Goal: Task Accomplishment & Management: Manage account settings

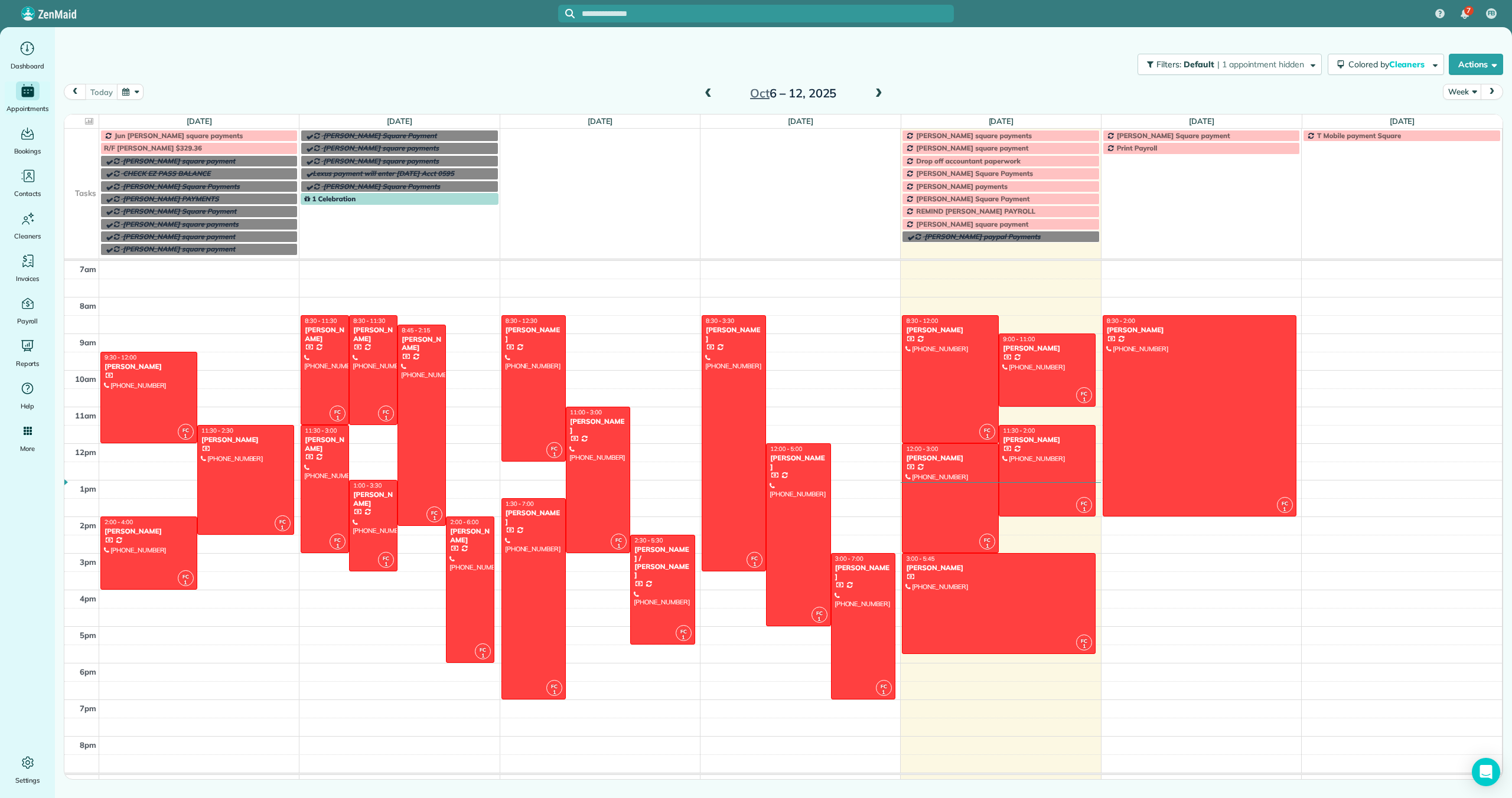
click at [972, 172] on span "[PERSON_NAME] Square Payments" at bounding box center [974, 173] width 117 height 9
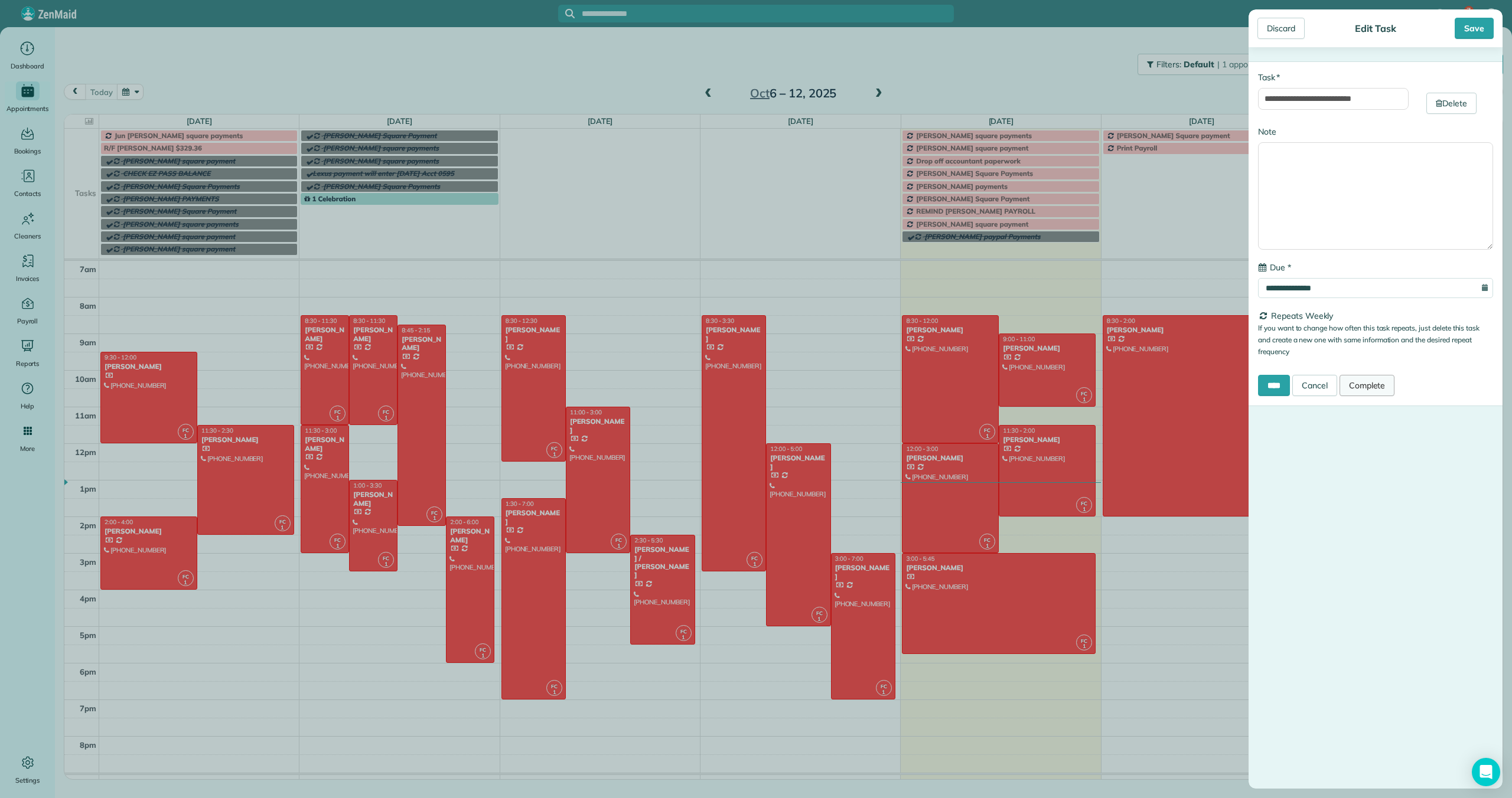
click at [1385, 387] on link "Complete" at bounding box center [1366, 385] width 55 height 21
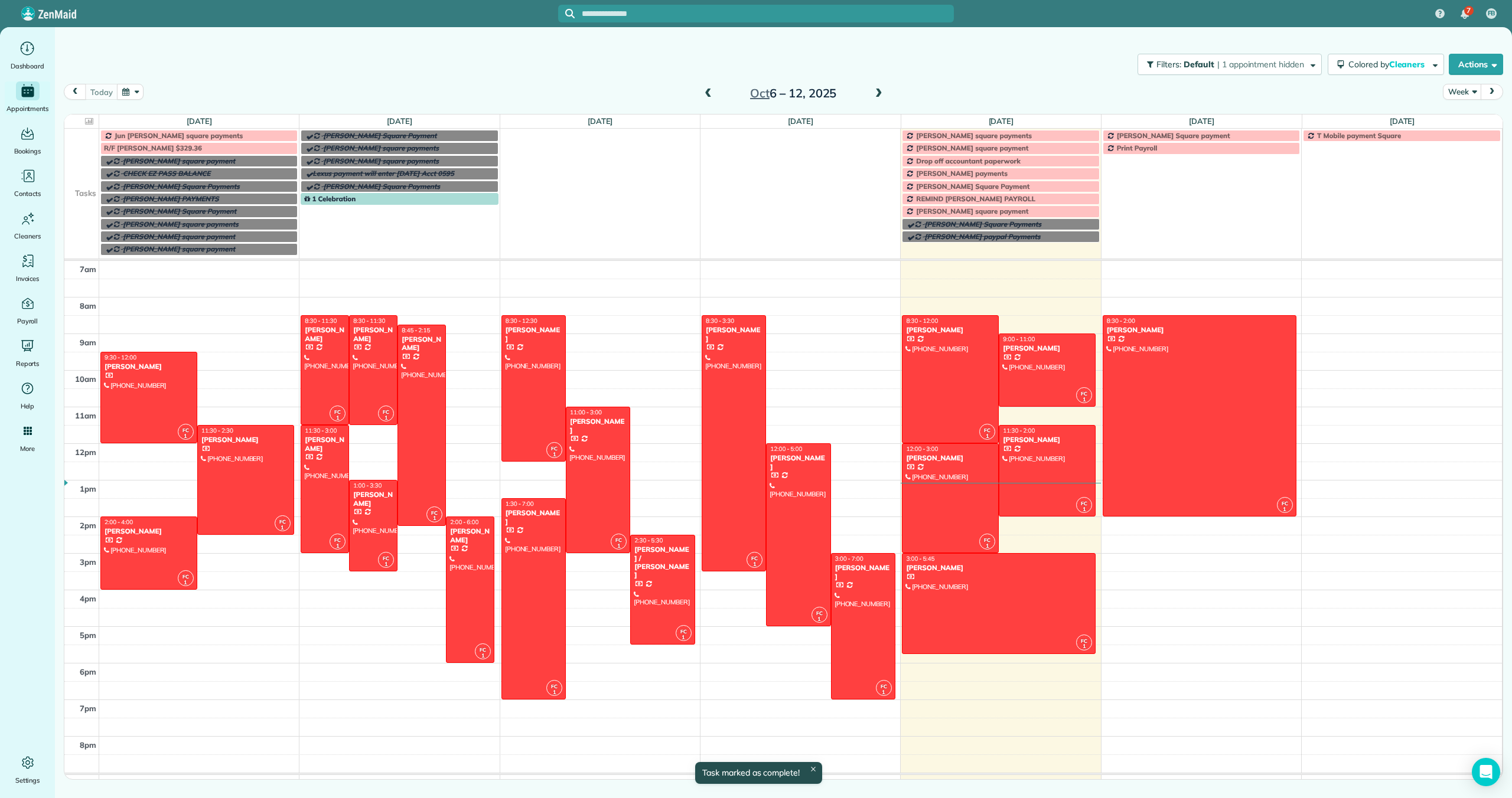
click at [878, 93] on span at bounding box center [879, 94] width 13 height 11
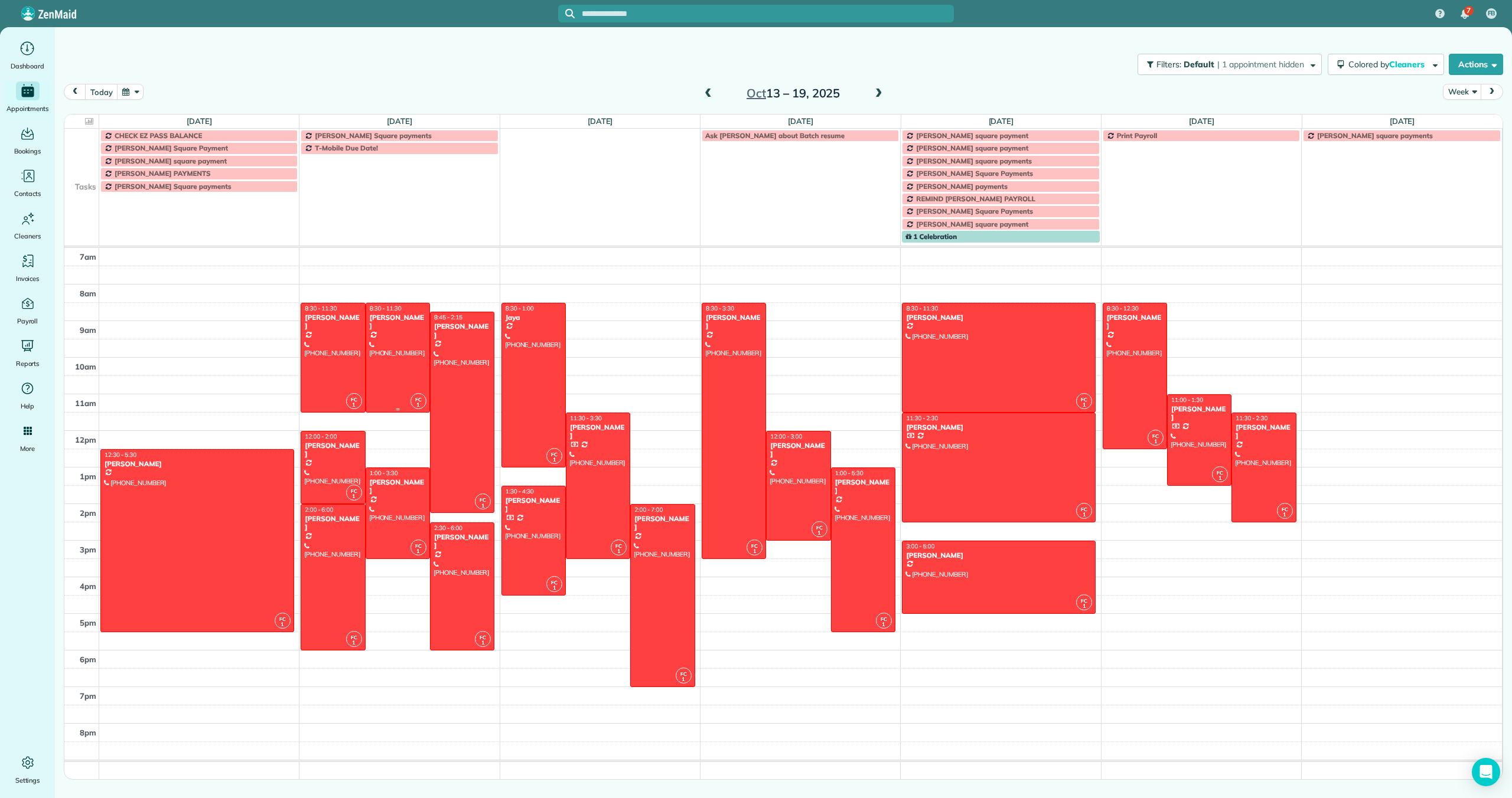
click at [399, 360] on div at bounding box center [397, 357] width 63 height 109
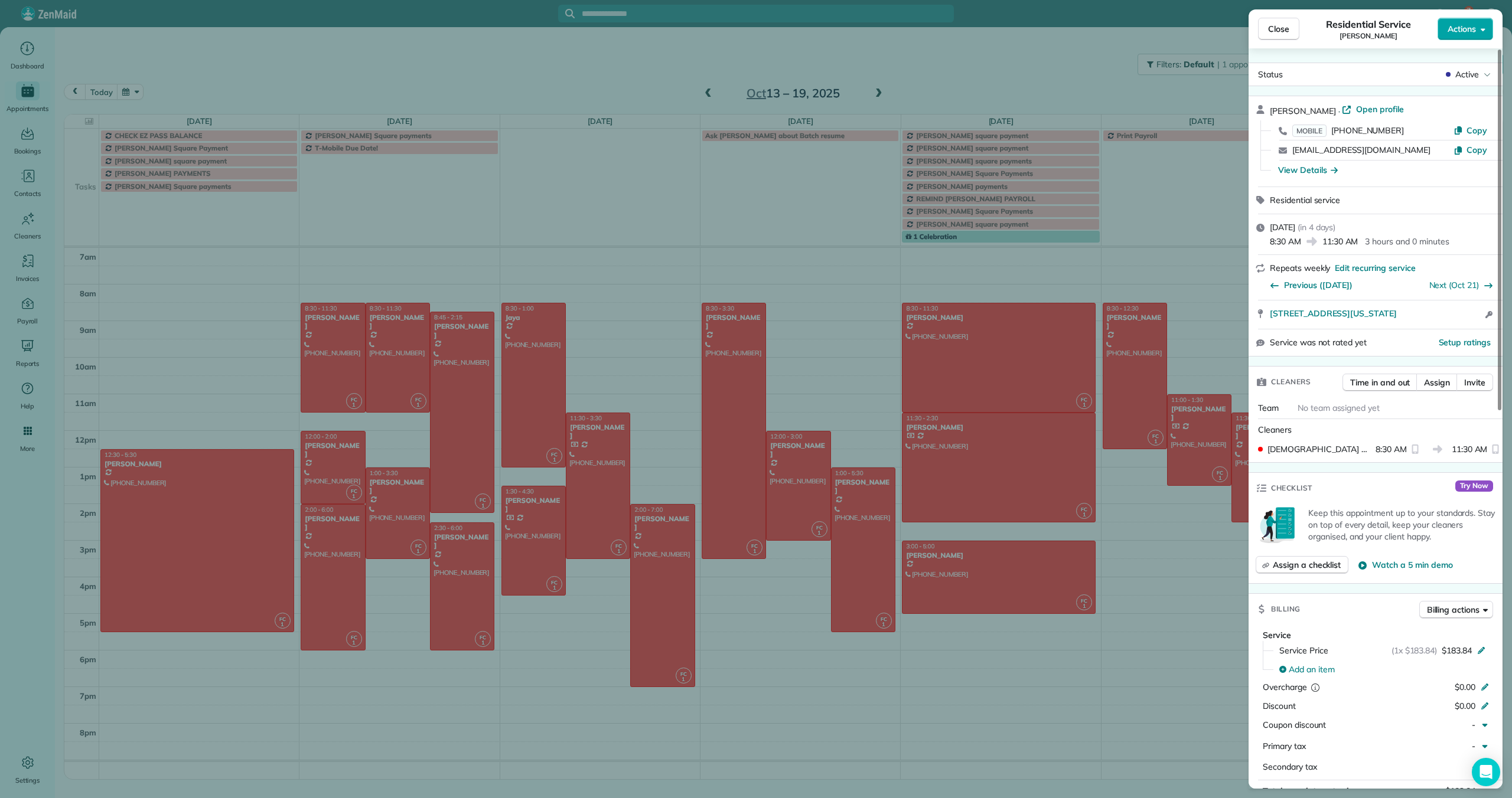
click at [1459, 30] on span "Actions" at bounding box center [1462, 29] width 29 height 12
click at [1439, 75] on span "Edit this appointment" at bounding box center [1427, 76] width 110 height 12
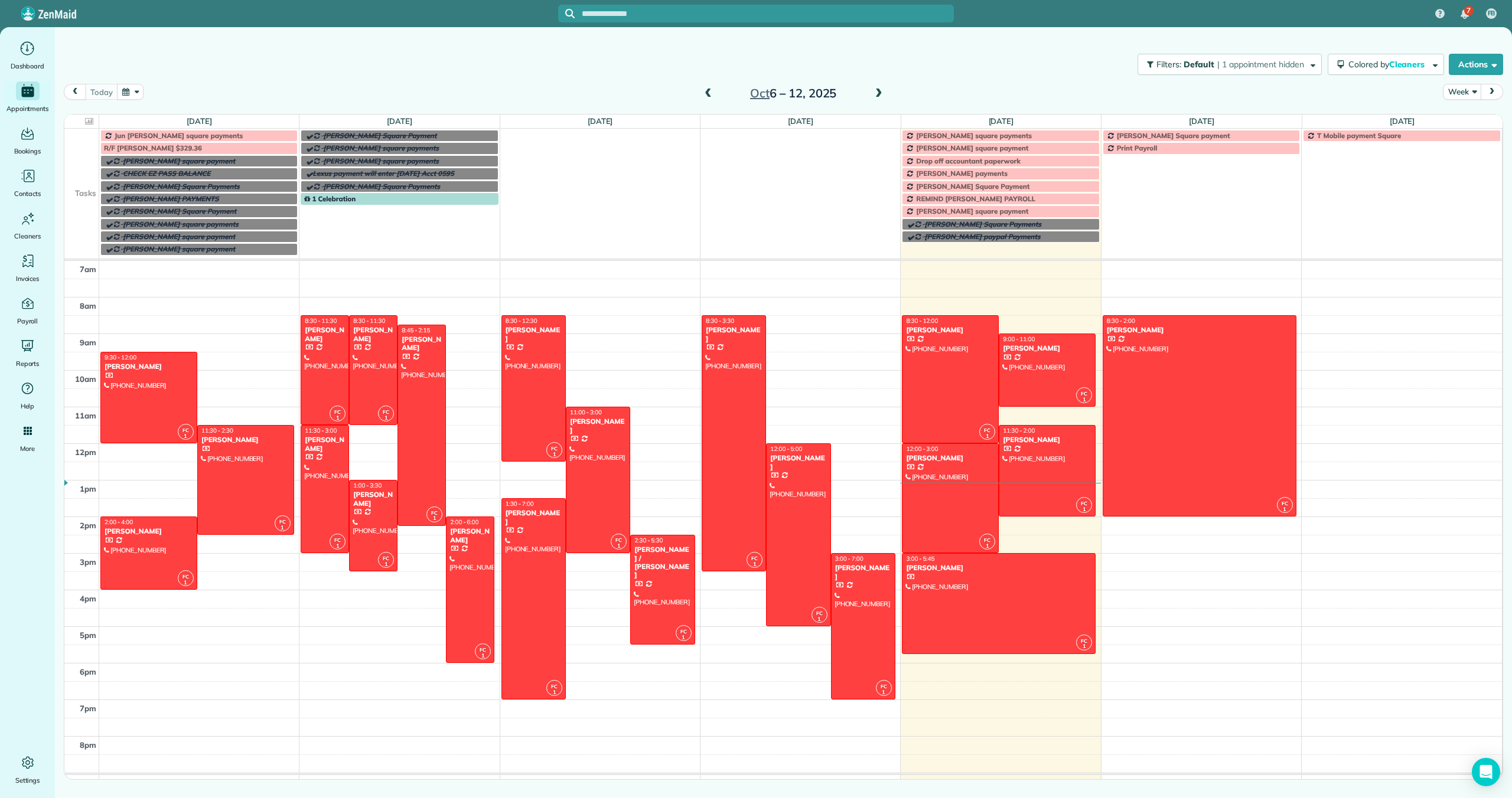
click at [878, 94] on span at bounding box center [879, 94] width 13 height 11
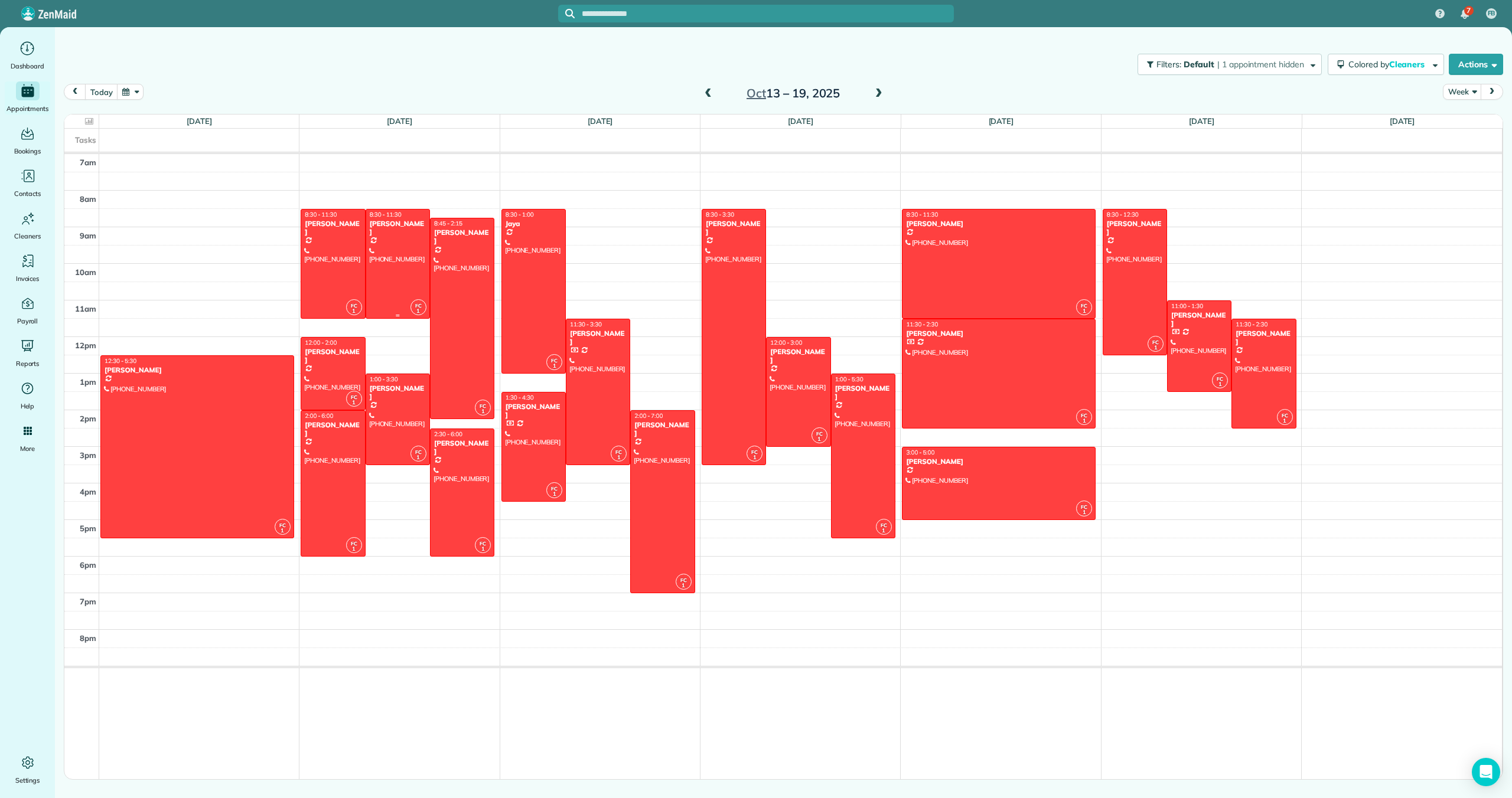
click at [389, 280] on div at bounding box center [397, 264] width 63 height 109
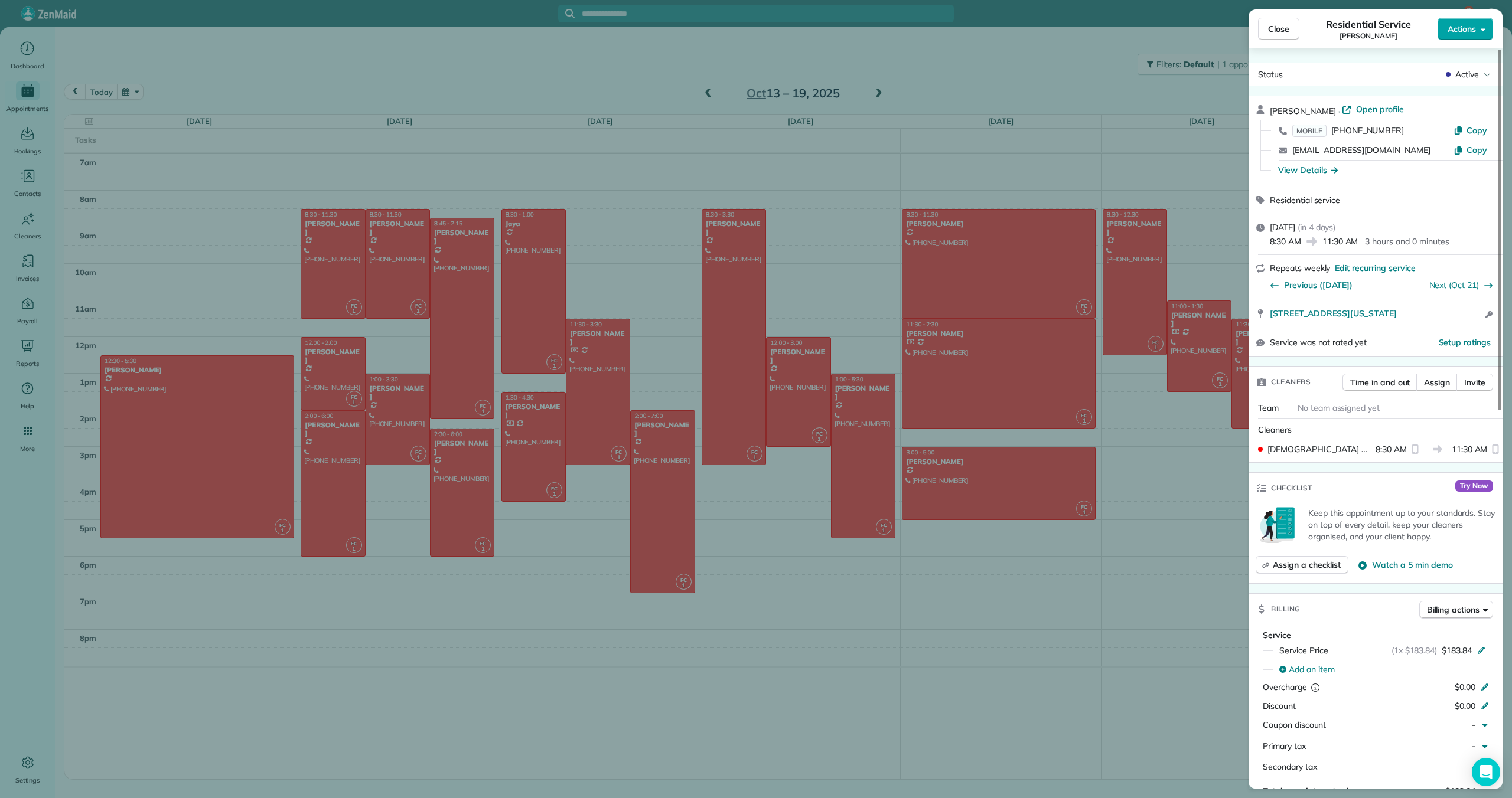
click at [1455, 26] on span "Actions" at bounding box center [1462, 29] width 29 height 12
click at [1440, 72] on span "Edit this appointment" at bounding box center [1427, 76] width 110 height 12
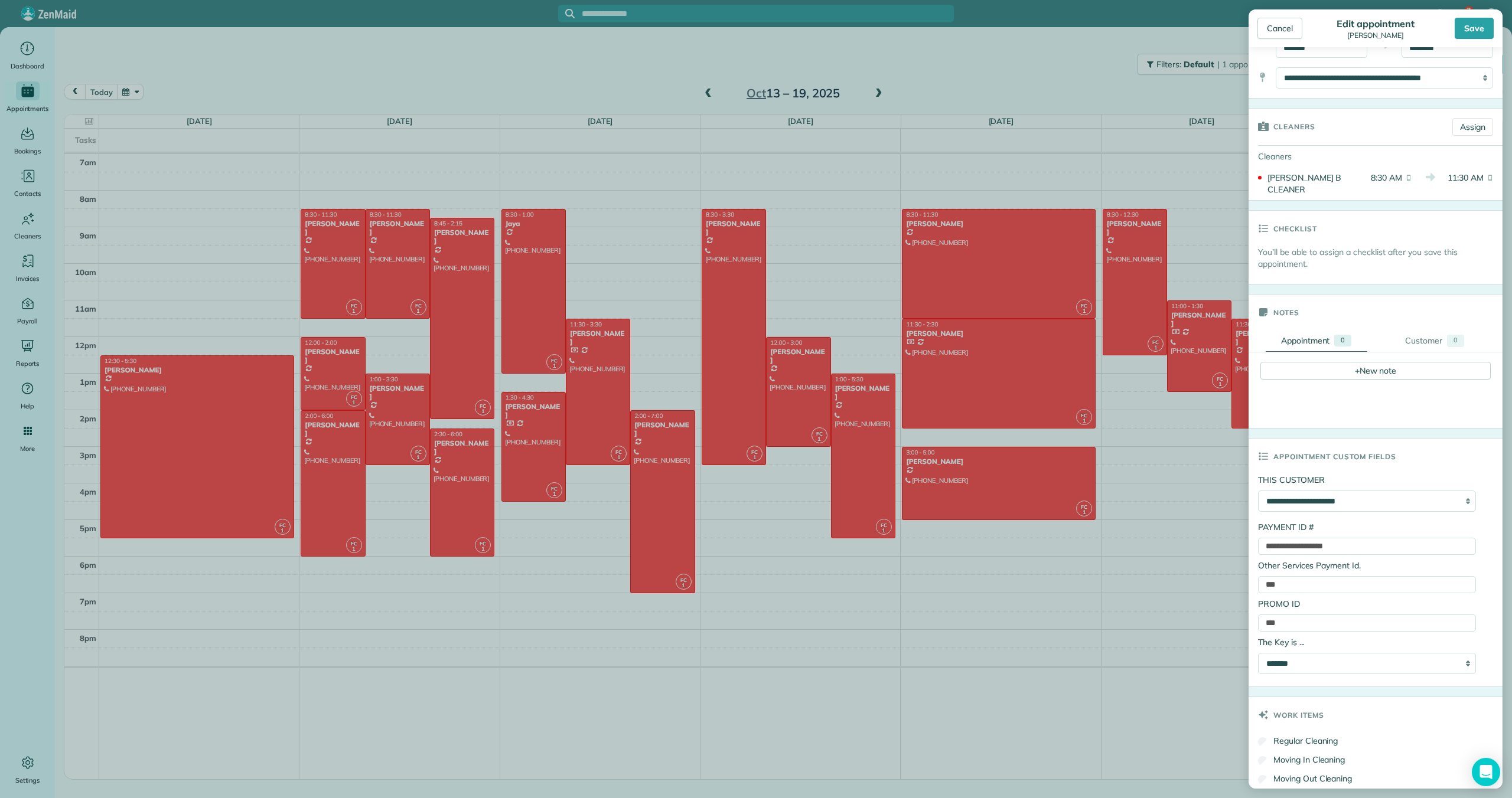
scroll to position [149, 0]
drag, startPoint x: 1375, startPoint y: 531, endPoint x: 1267, endPoint y: 528, distance: 108.0
click at [1266, 532] on input "**********" at bounding box center [1366, 541] width 218 height 17
paste input "text"
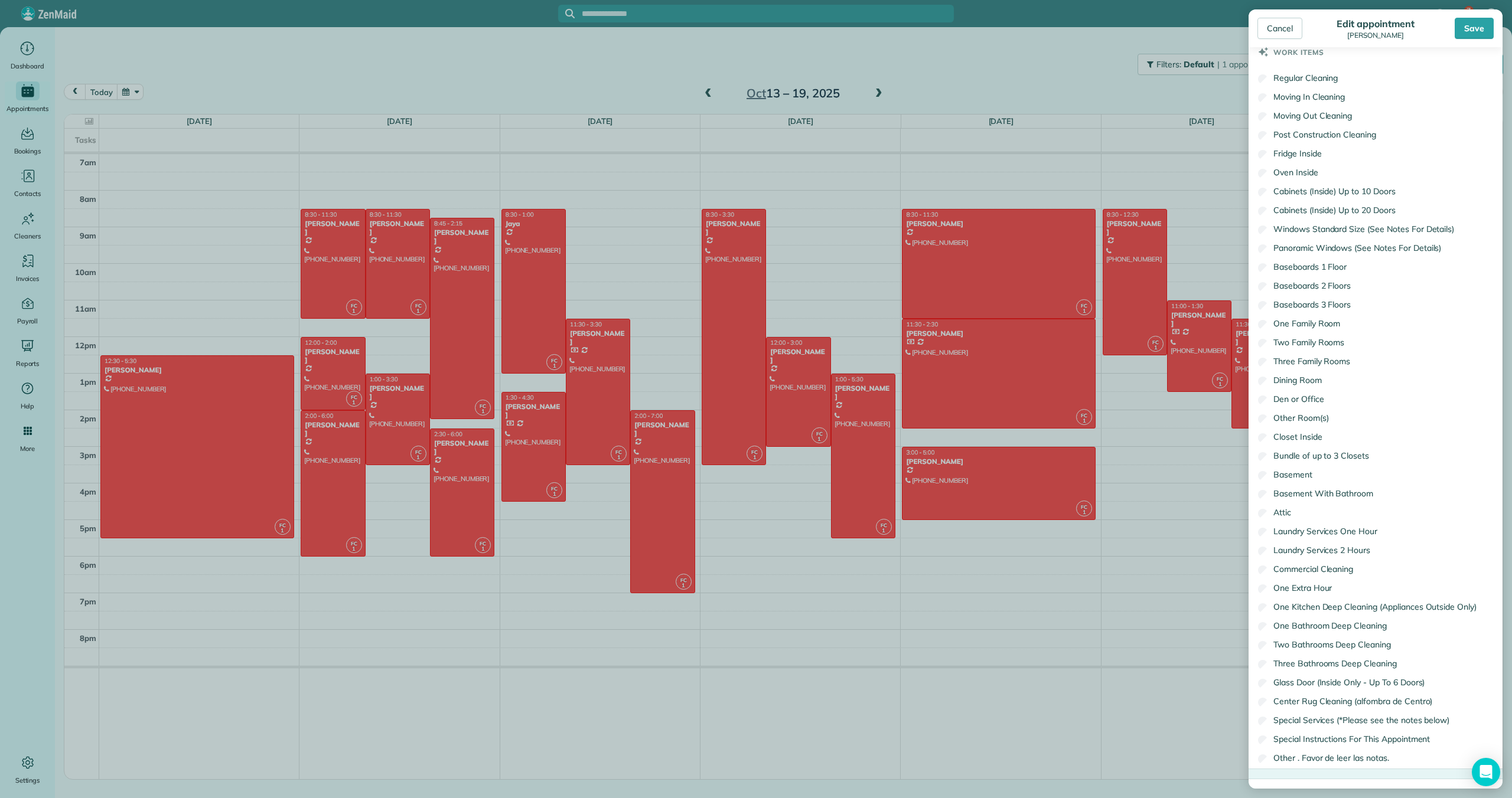
scroll to position [950, 0]
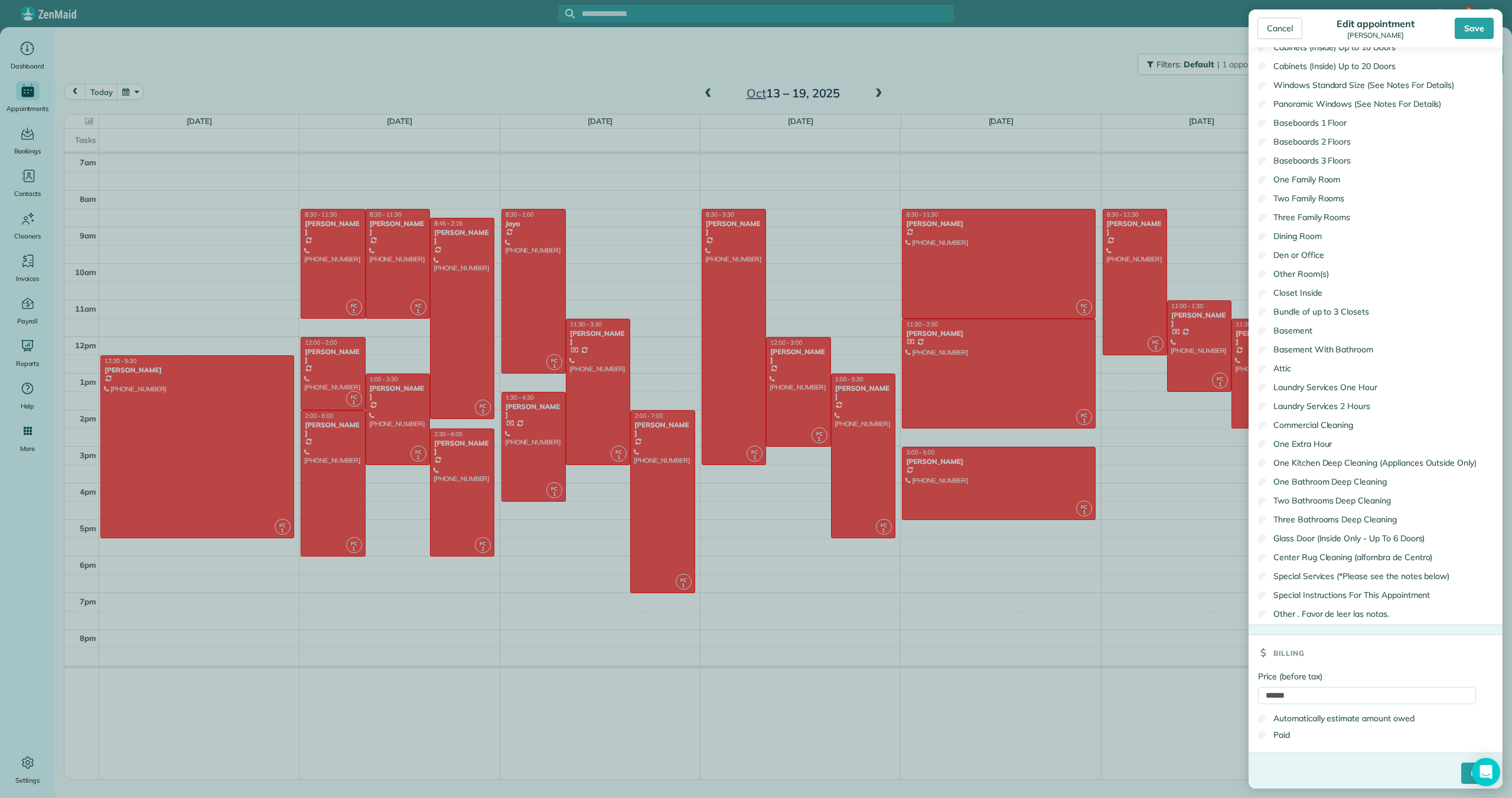
type input "**********"
click at [1467, 765] on input "****" at bounding box center [1477, 773] width 32 height 21
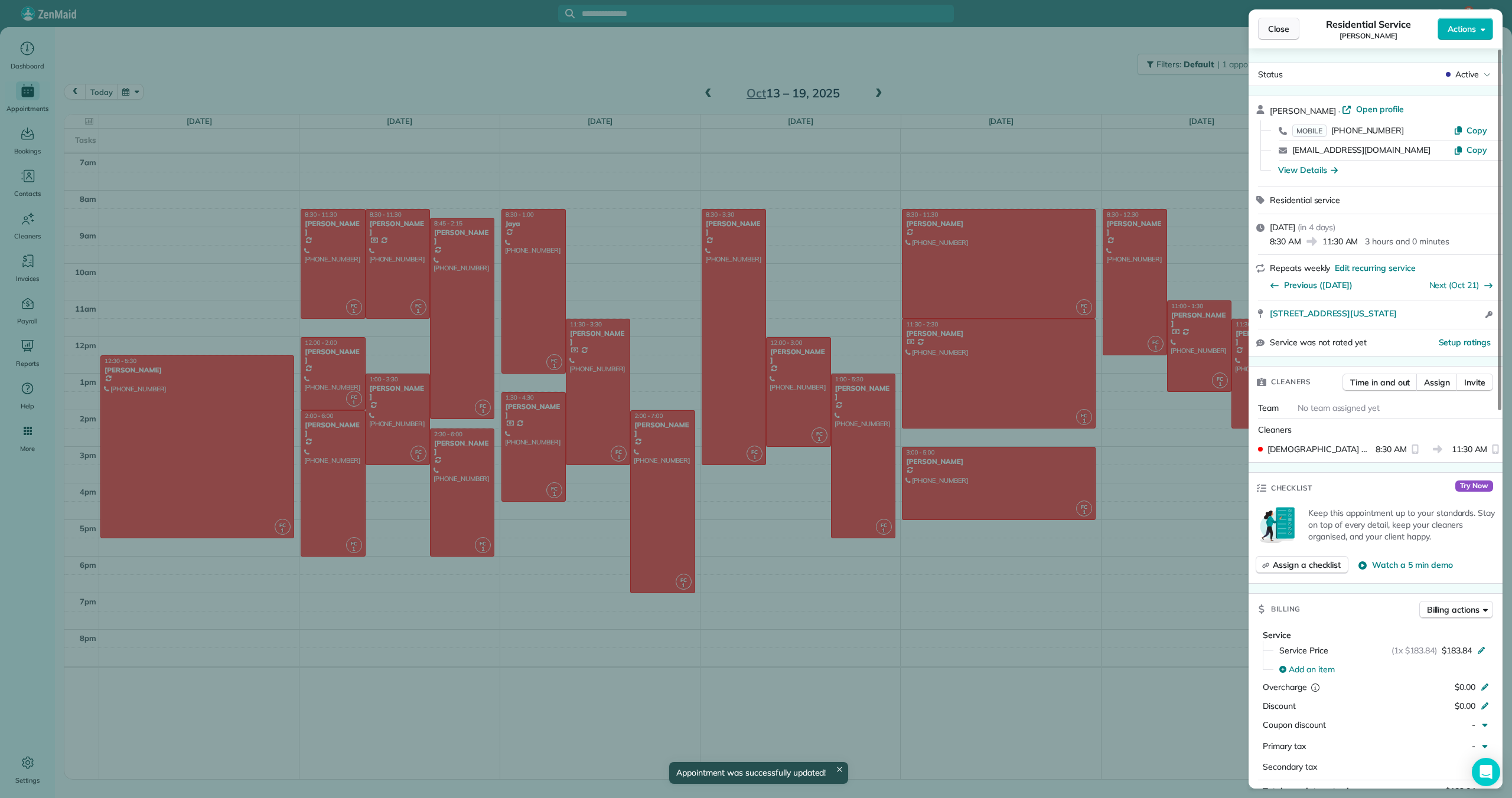
click at [1270, 26] on span "Close" at bounding box center [1278, 29] width 21 height 12
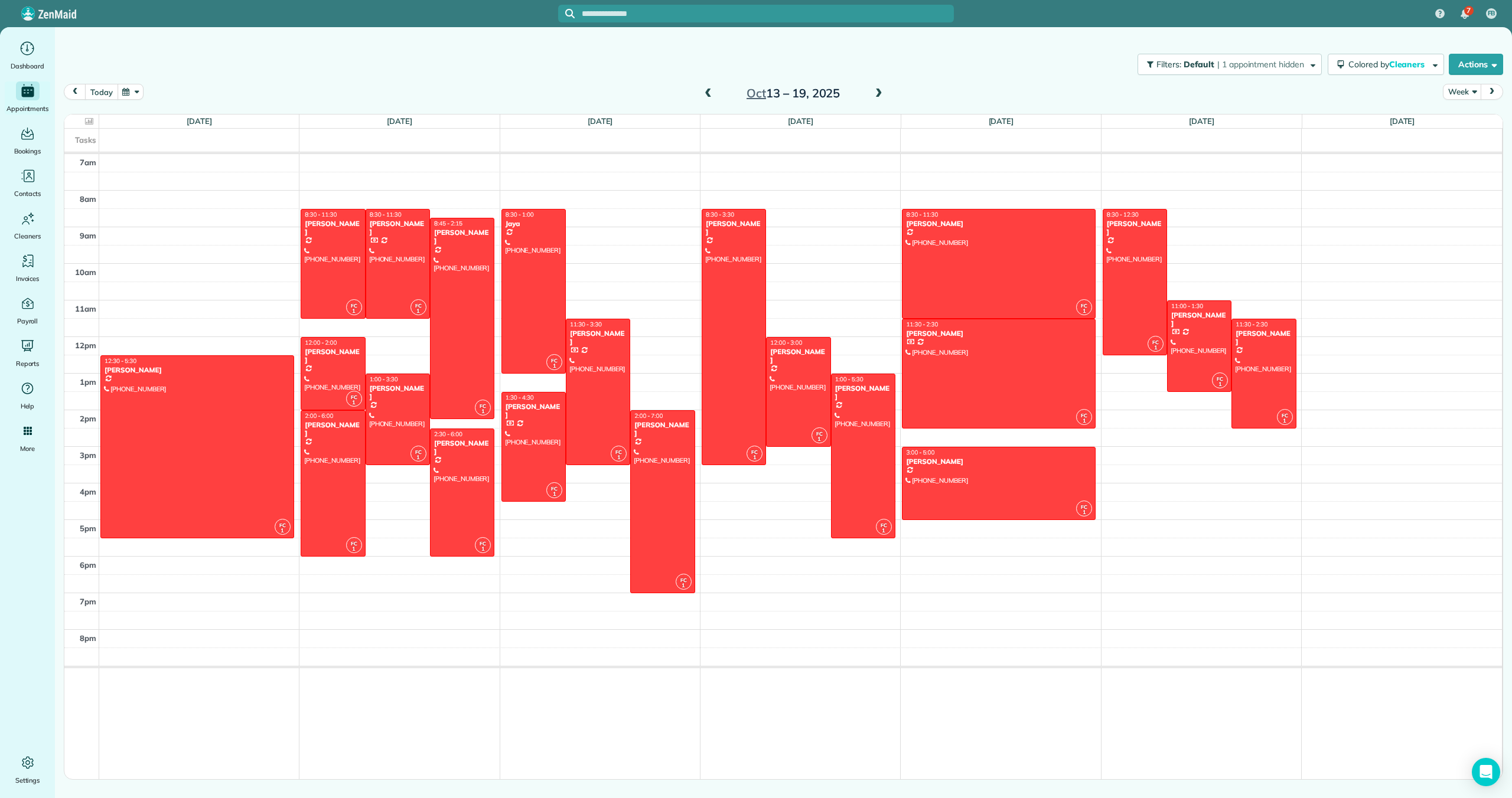
click at [98, 89] on button "today" at bounding box center [101, 92] width 33 height 16
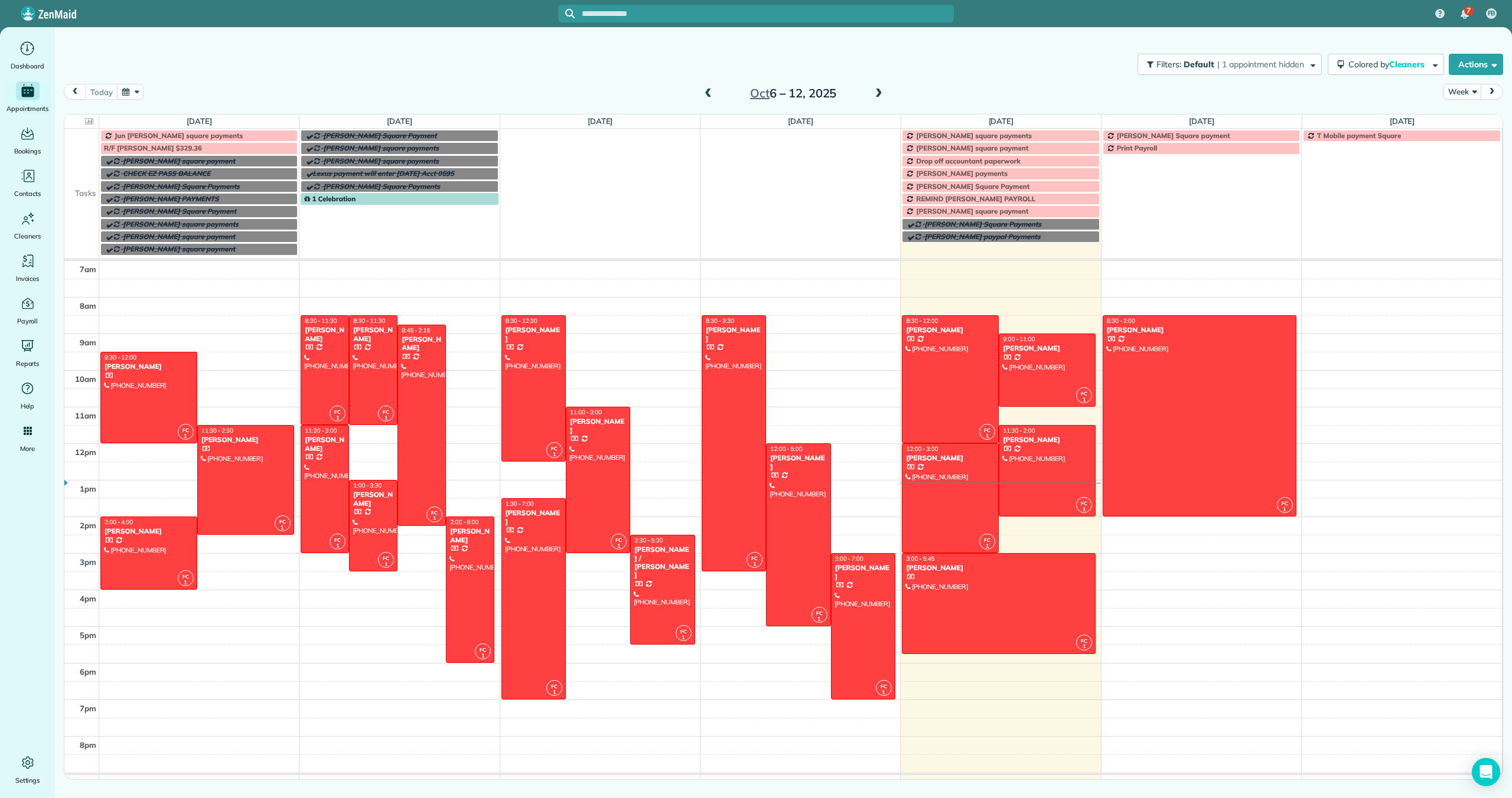
click at [925, 171] on span "[PERSON_NAME] payments" at bounding box center [962, 173] width 92 height 9
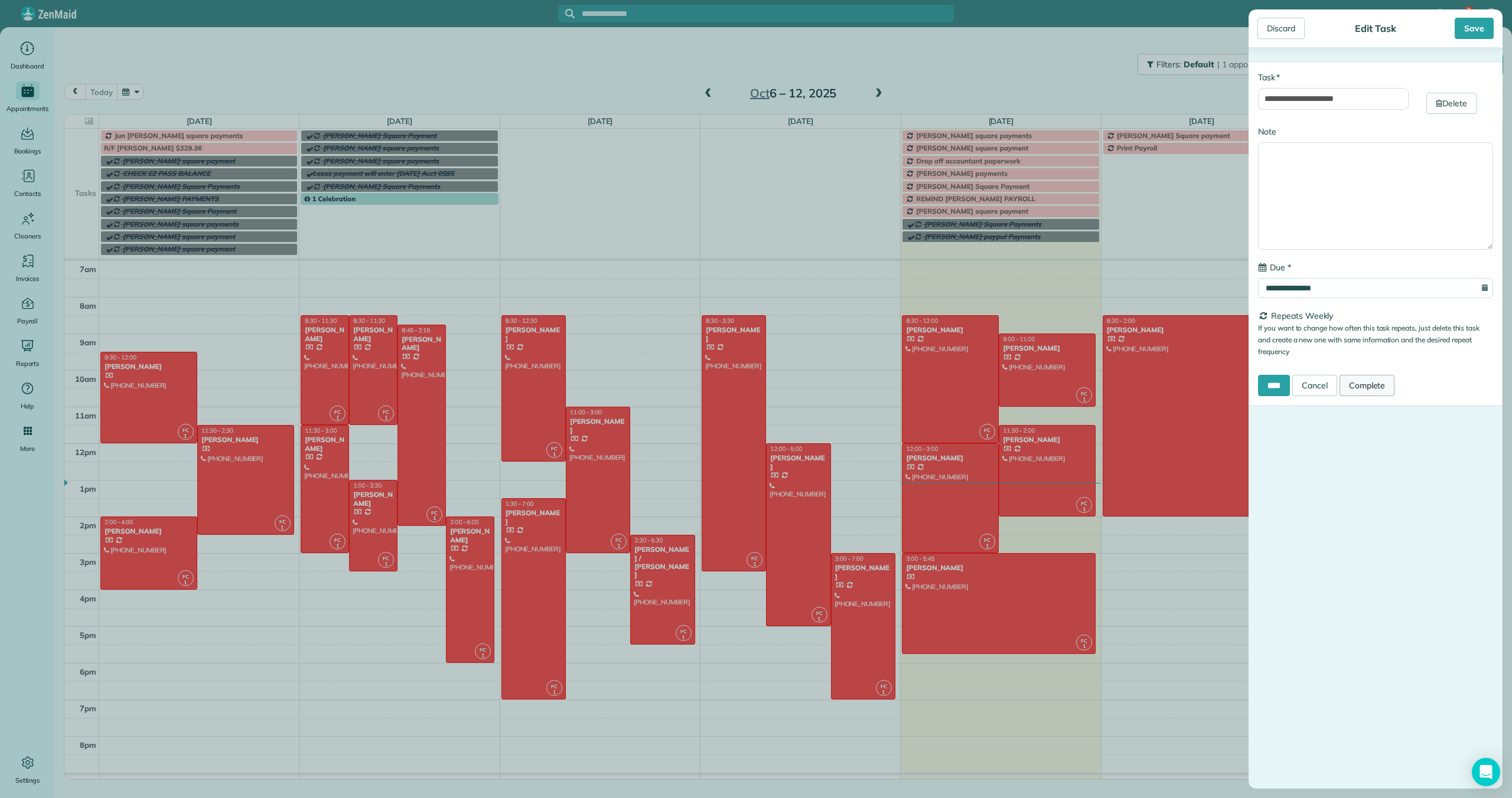
click at [1365, 381] on link "Complete" at bounding box center [1366, 385] width 55 height 21
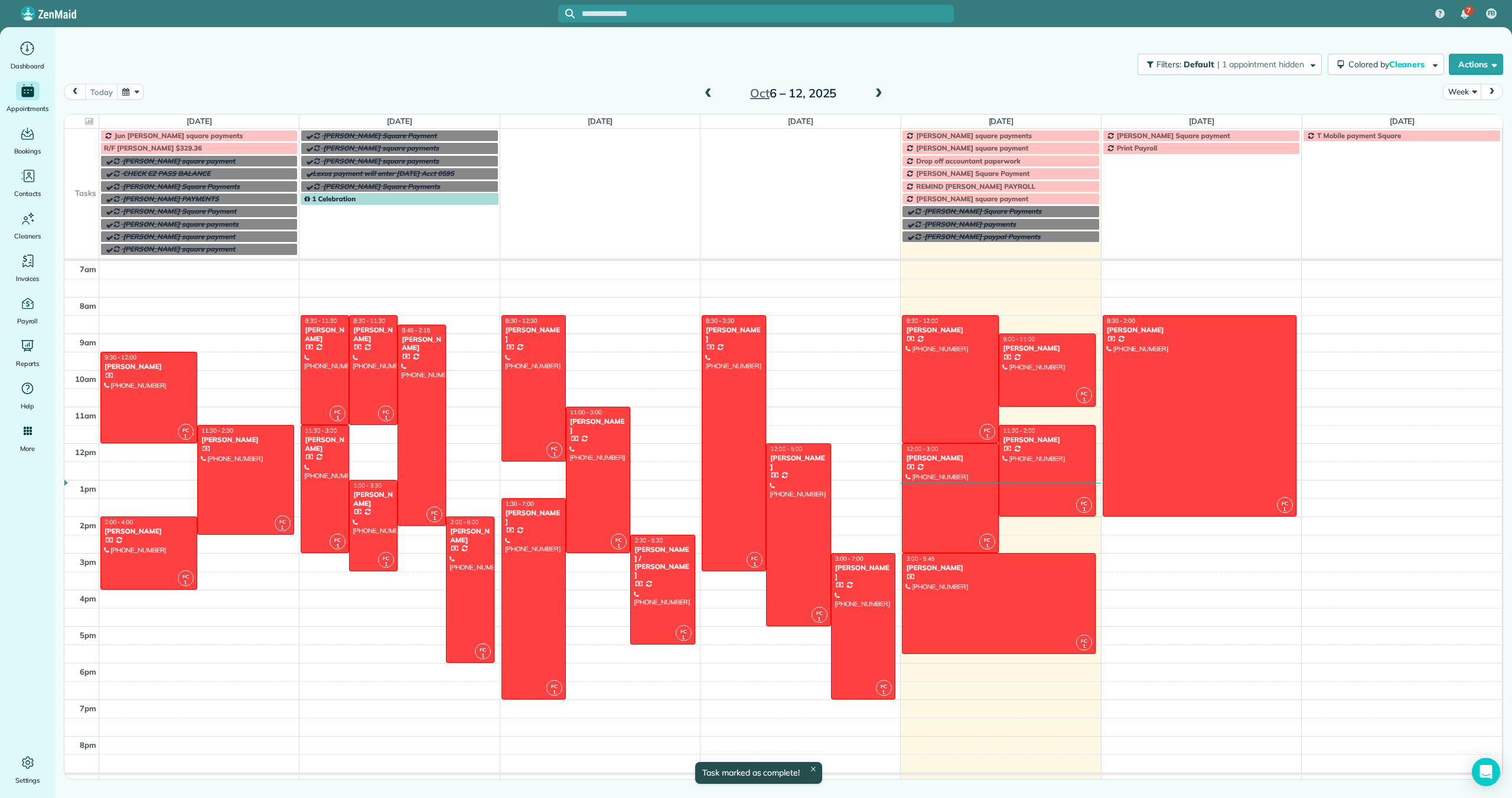
click at [877, 93] on span at bounding box center [879, 94] width 13 height 11
click at [877, 93] on span at bounding box center [879, 94] width 13 height 11
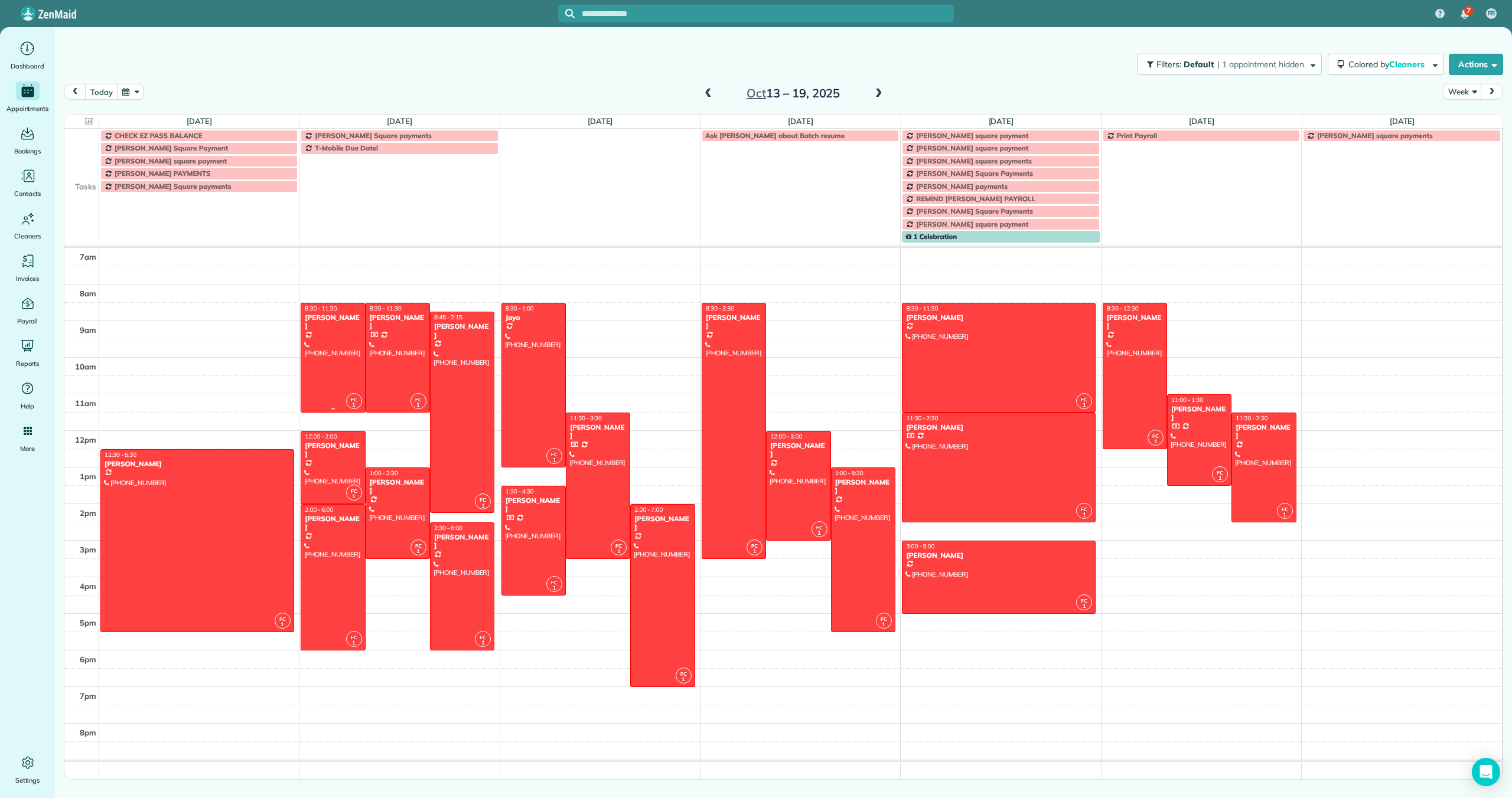
click at [333, 351] on div at bounding box center [332, 357] width 63 height 109
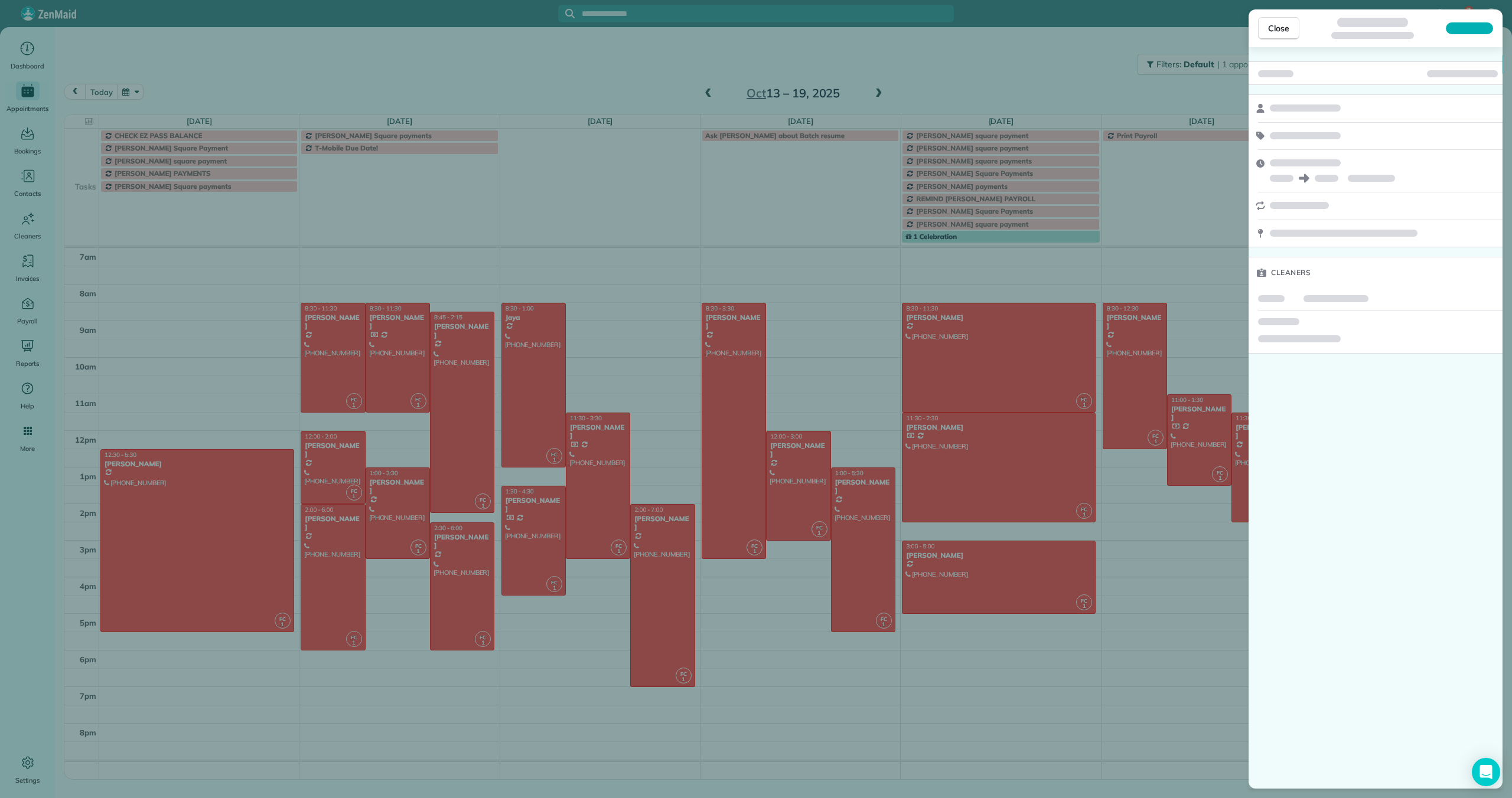
click at [1474, 29] on div at bounding box center [1470, 28] width 47 height 12
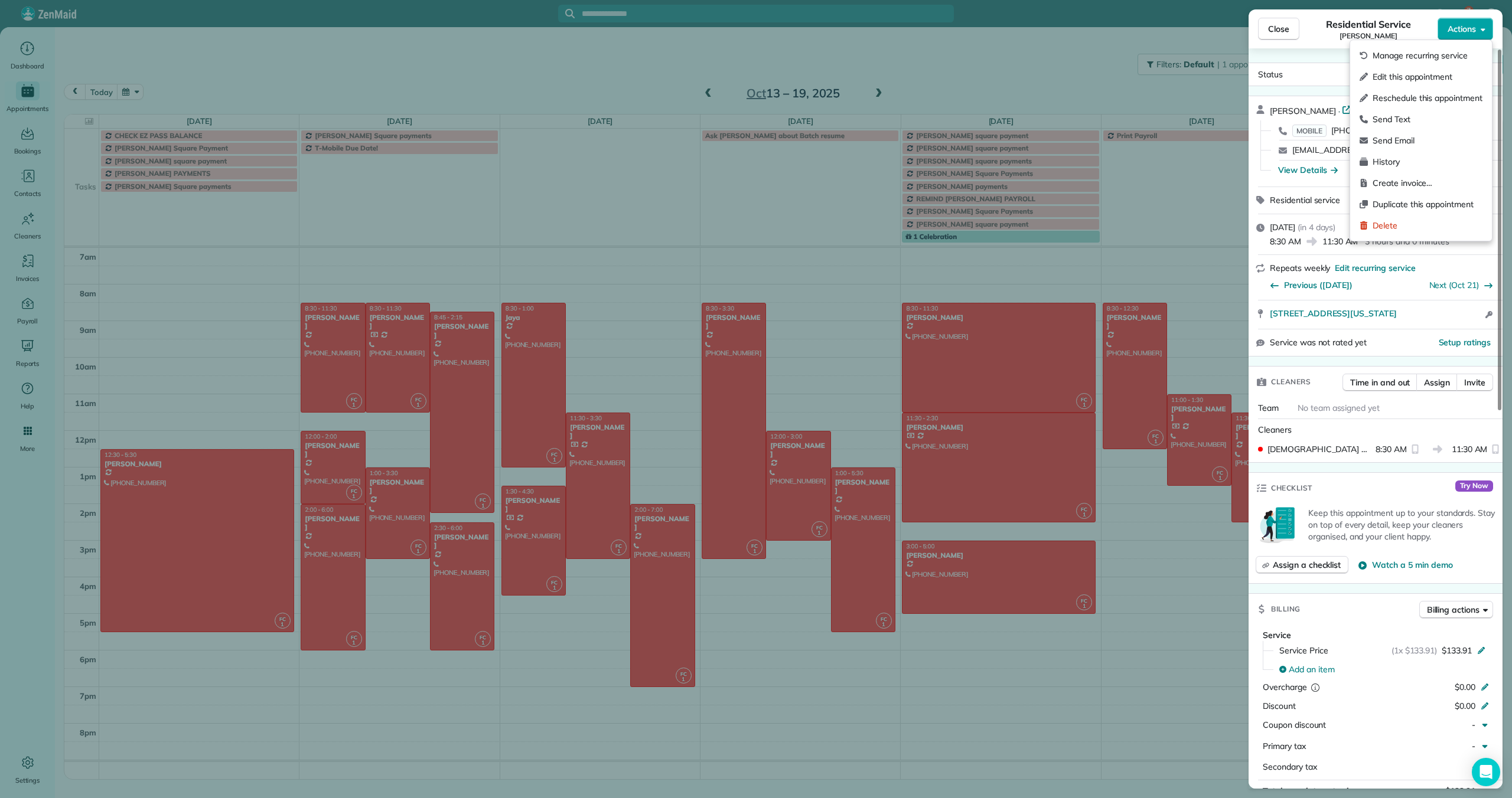
click at [1464, 36] on button "Actions" at bounding box center [1465, 29] width 55 height 22
click at [1429, 78] on span "Edit this appointment" at bounding box center [1427, 76] width 110 height 12
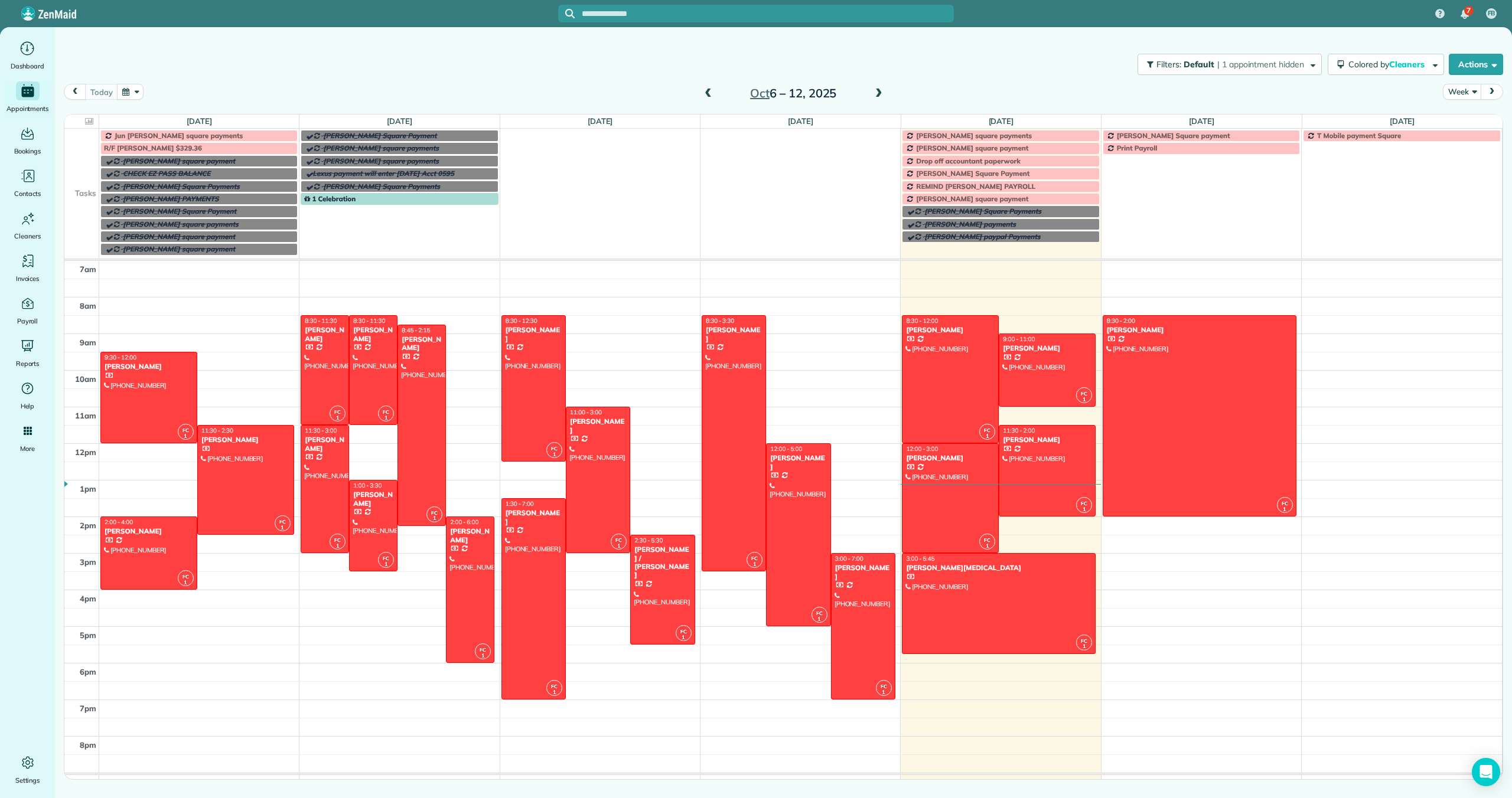
click at [876, 92] on span at bounding box center [879, 94] width 13 height 11
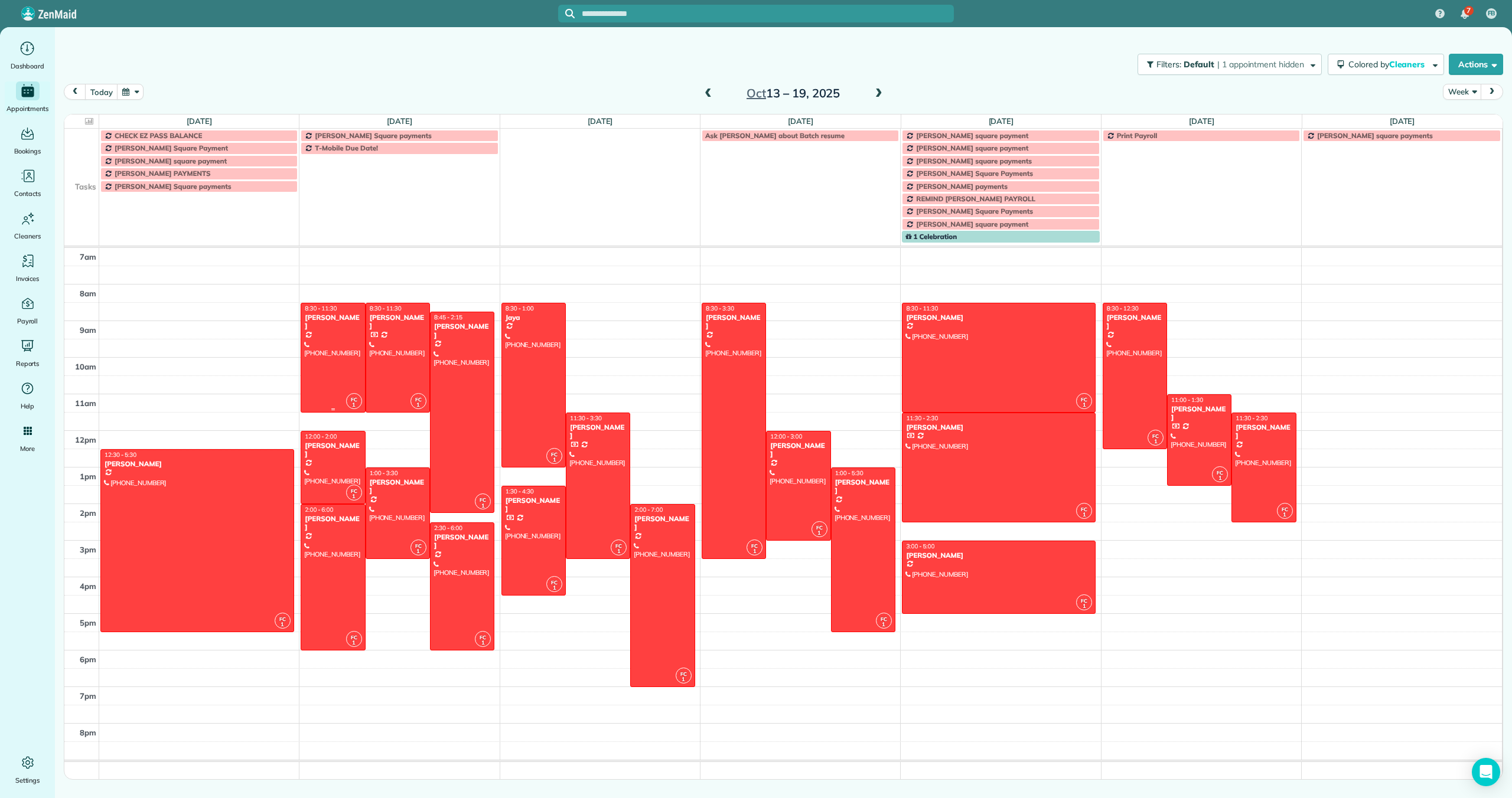
click at [339, 345] on div at bounding box center [332, 357] width 63 height 109
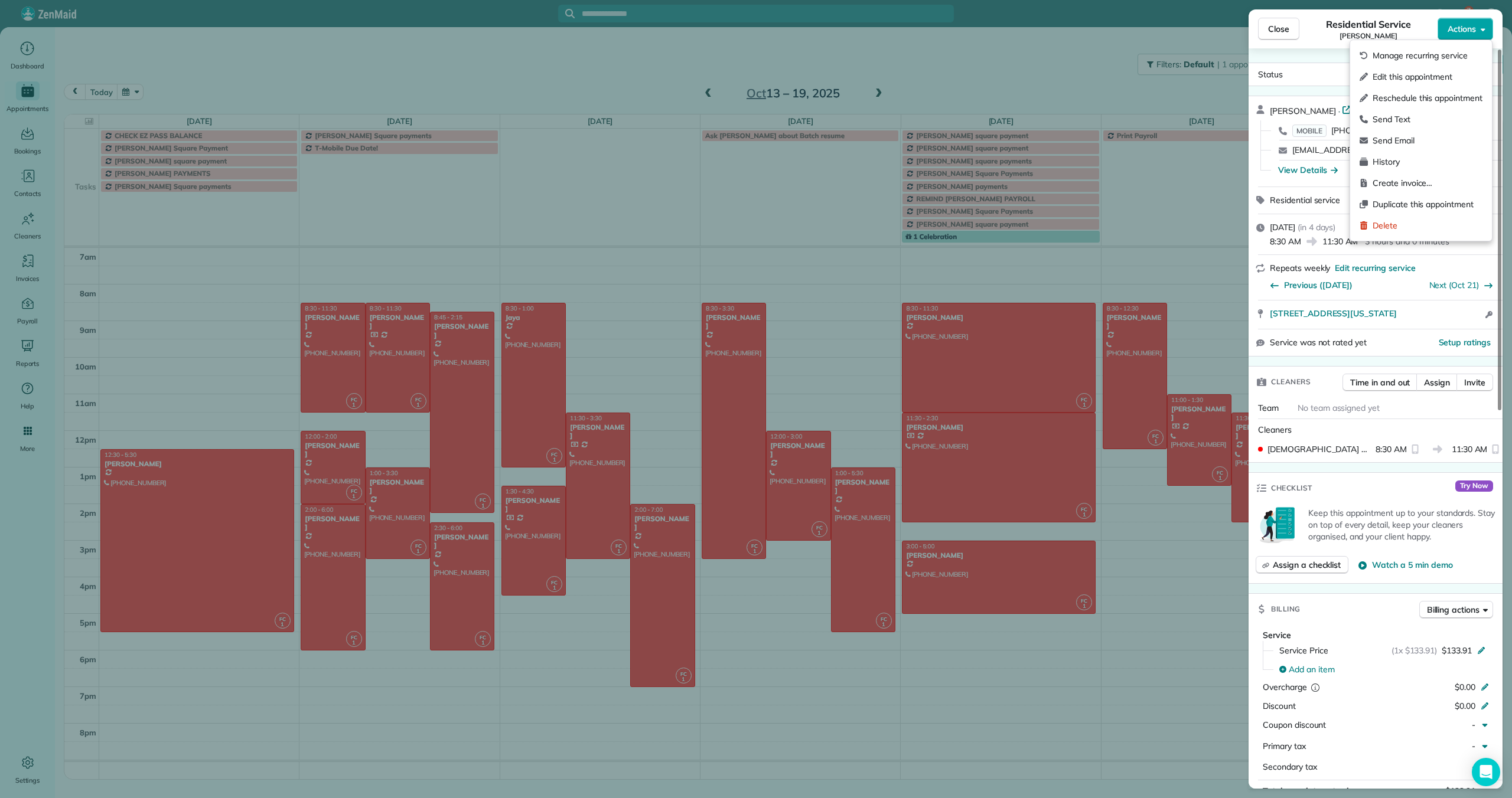
click at [1483, 30] on icon "button" at bounding box center [1483, 30] width 5 height 3
click at [1428, 81] on span "Edit this appointment" at bounding box center [1427, 76] width 110 height 12
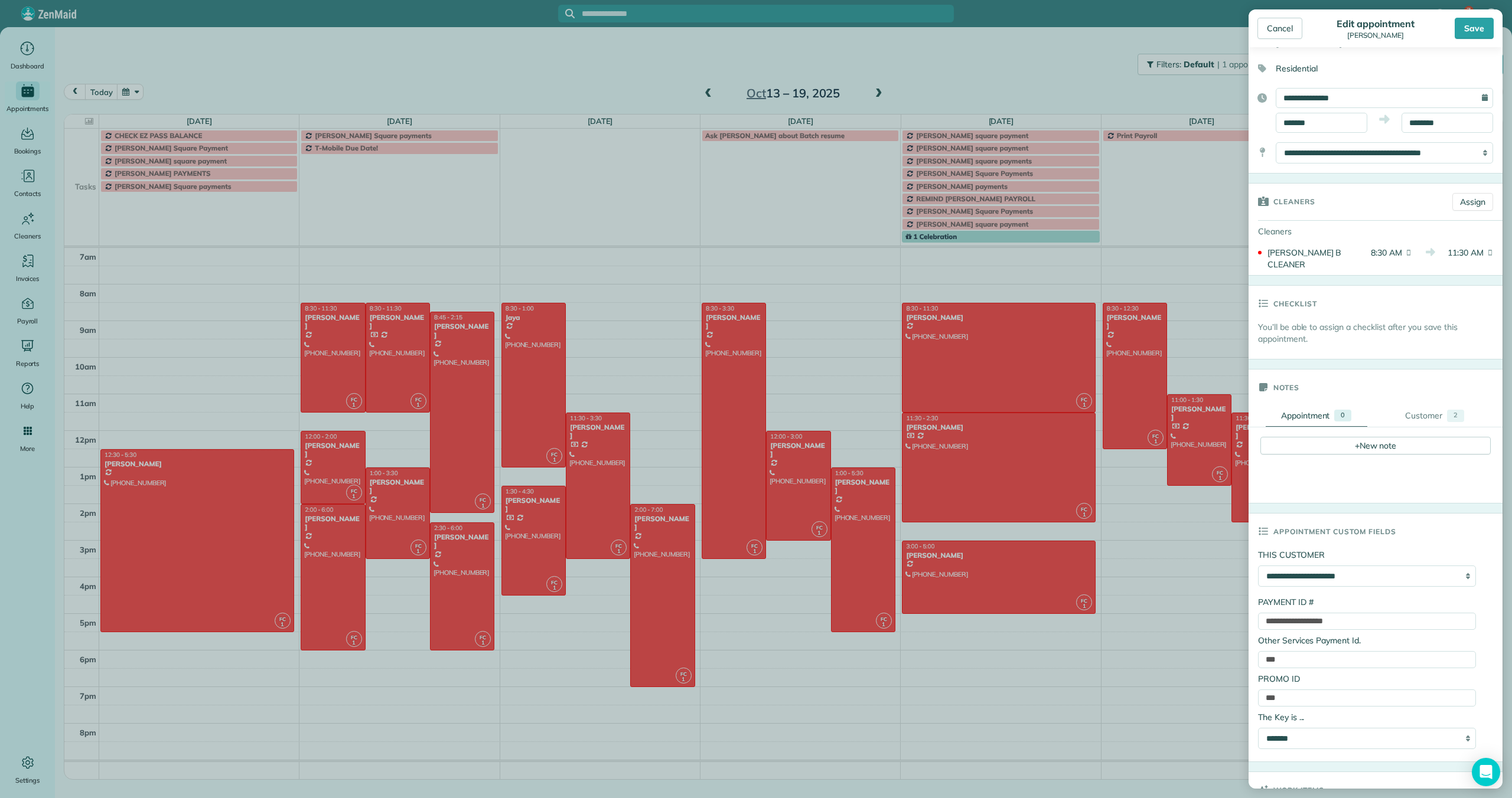
scroll to position [89, 0]
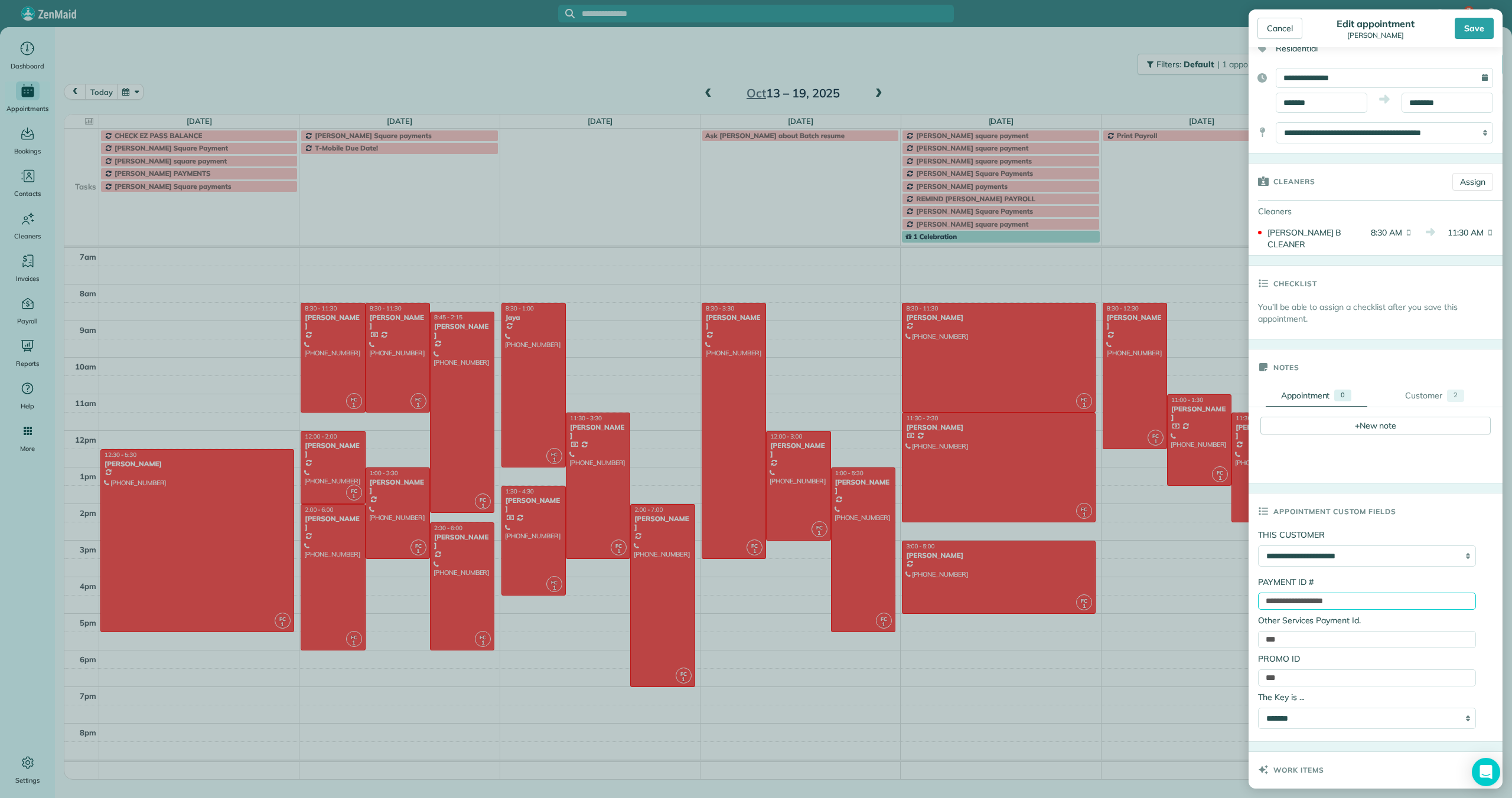
drag, startPoint x: 1377, startPoint y: 595, endPoint x: 1256, endPoint y: 590, distance: 121.1
click at [1255, 590] on div "**********" at bounding box center [1375, 635] width 254 height 212
paste input "text"
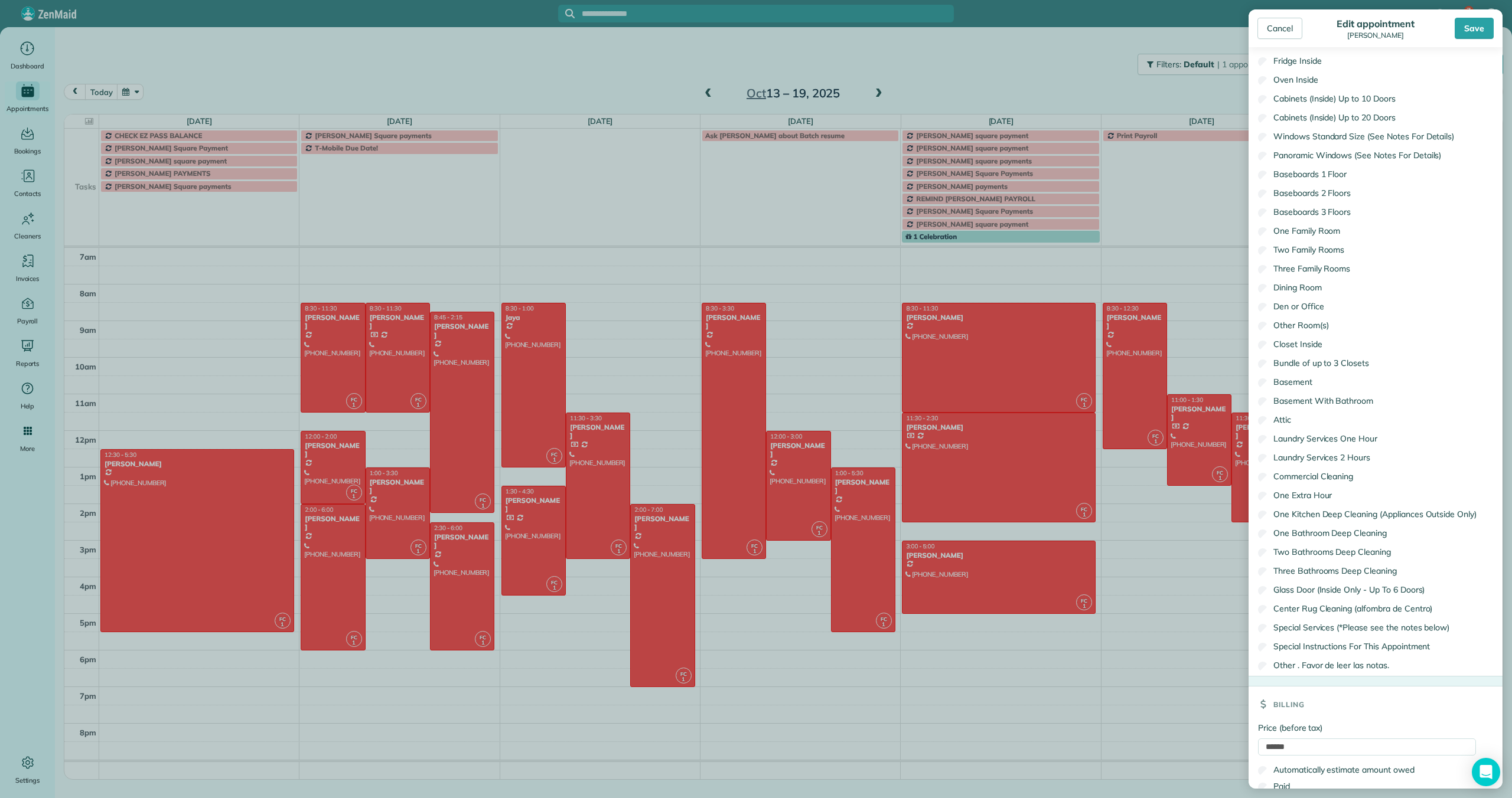
scroll to position [950, 0]
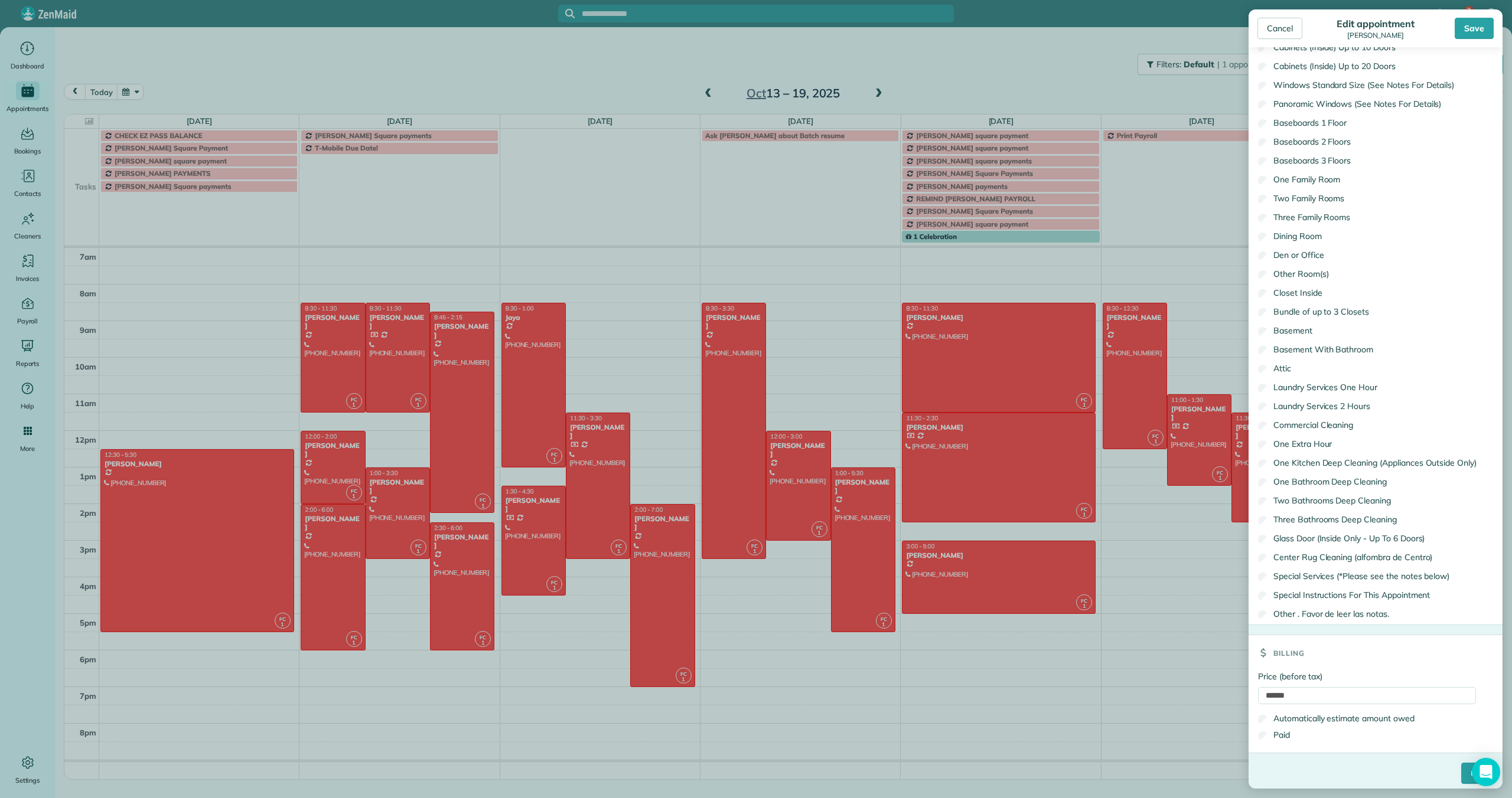
type input "**********"
click at [1466, 768] on input "****" at bounding box center [1477, 773] width 32 height 21
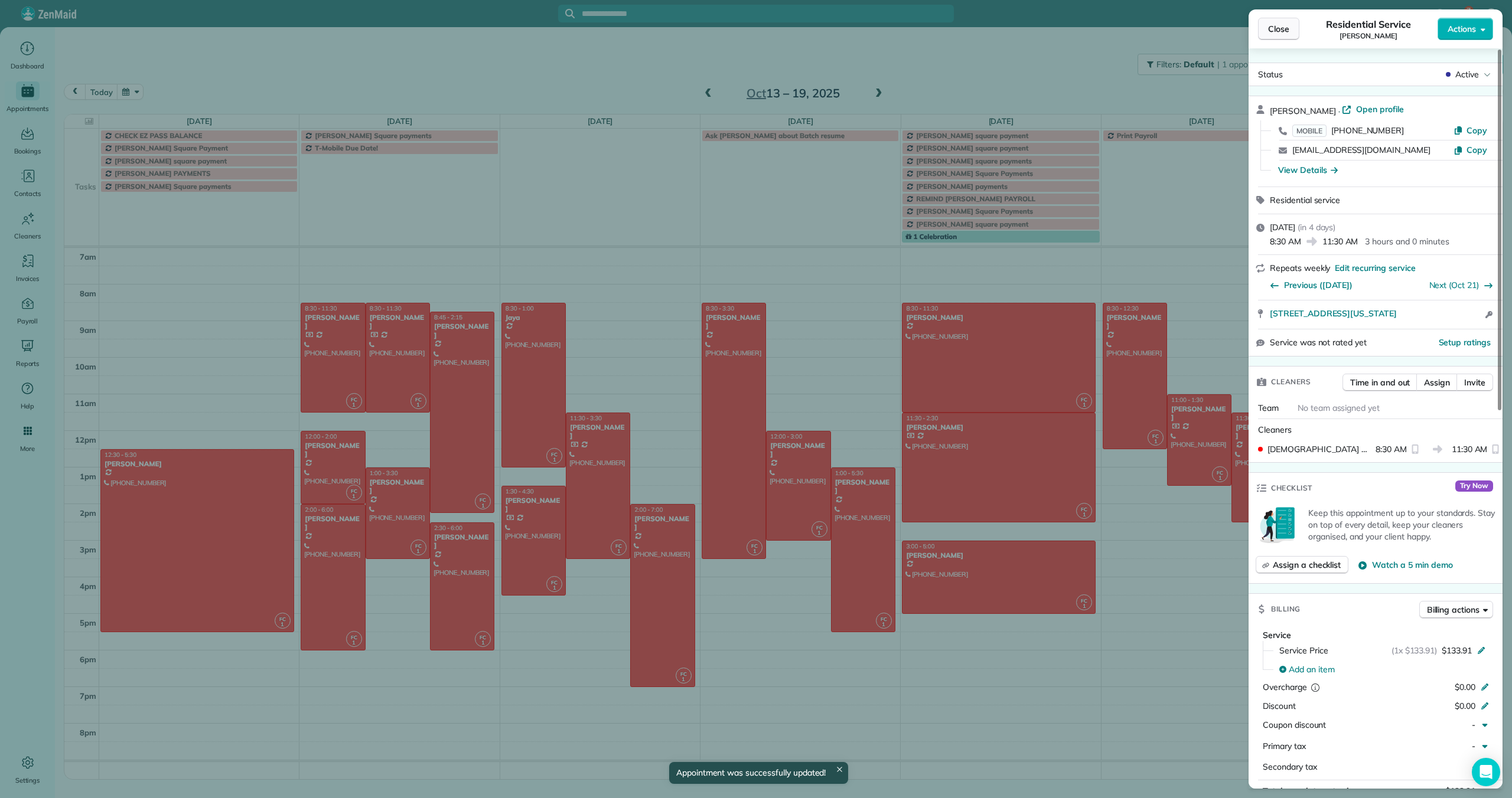
click at [1275, 31] on span "Close" at bounding box center [1278, 29] width 21 height 12
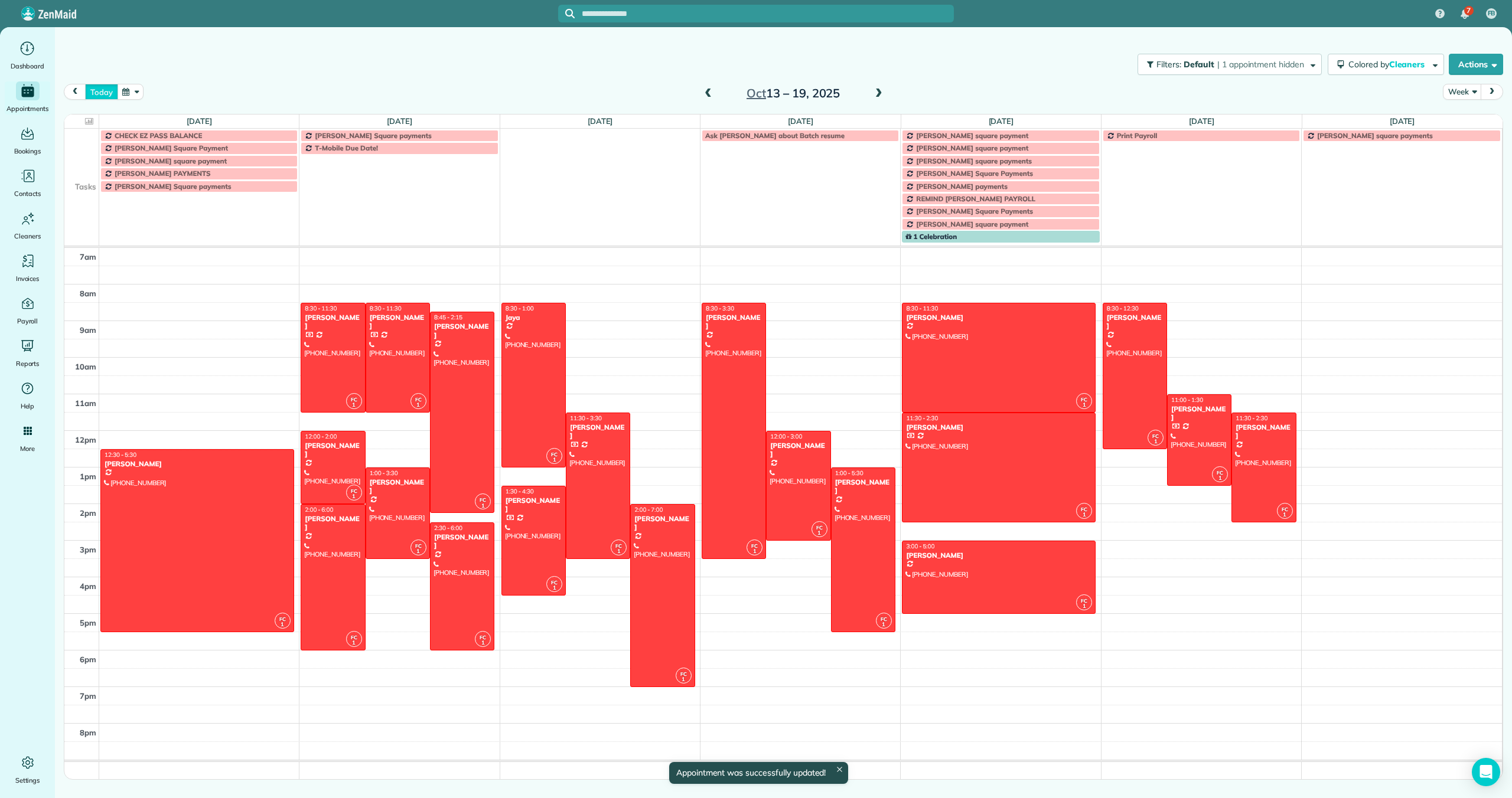
click at [101, 90] on button "today" at bounding box center [101, 92] width 33 height 16
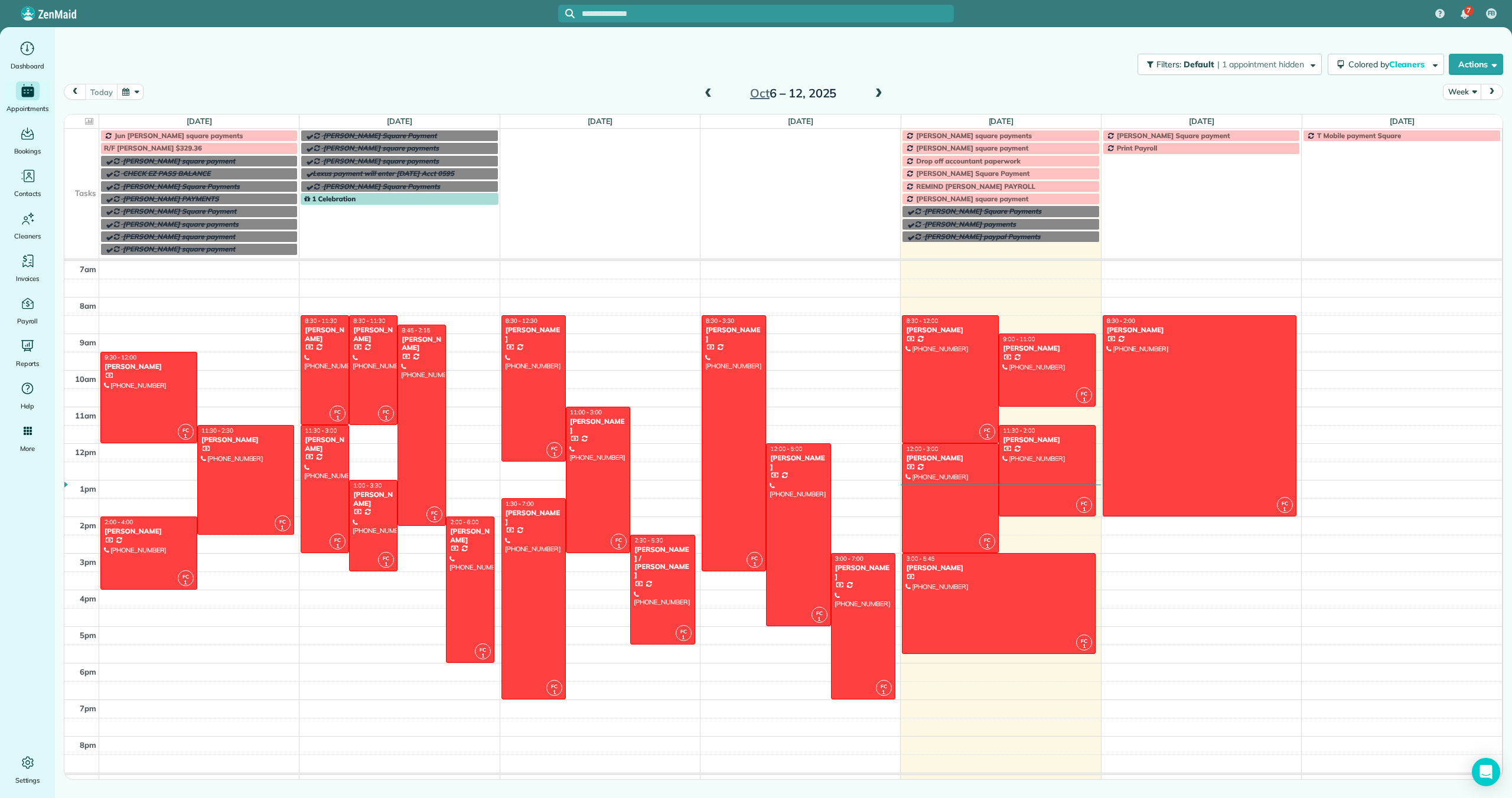
click at [937, 136] on span "[PERSON_NAME] square payments" at bounding box center [974, 135] width 116 height 9
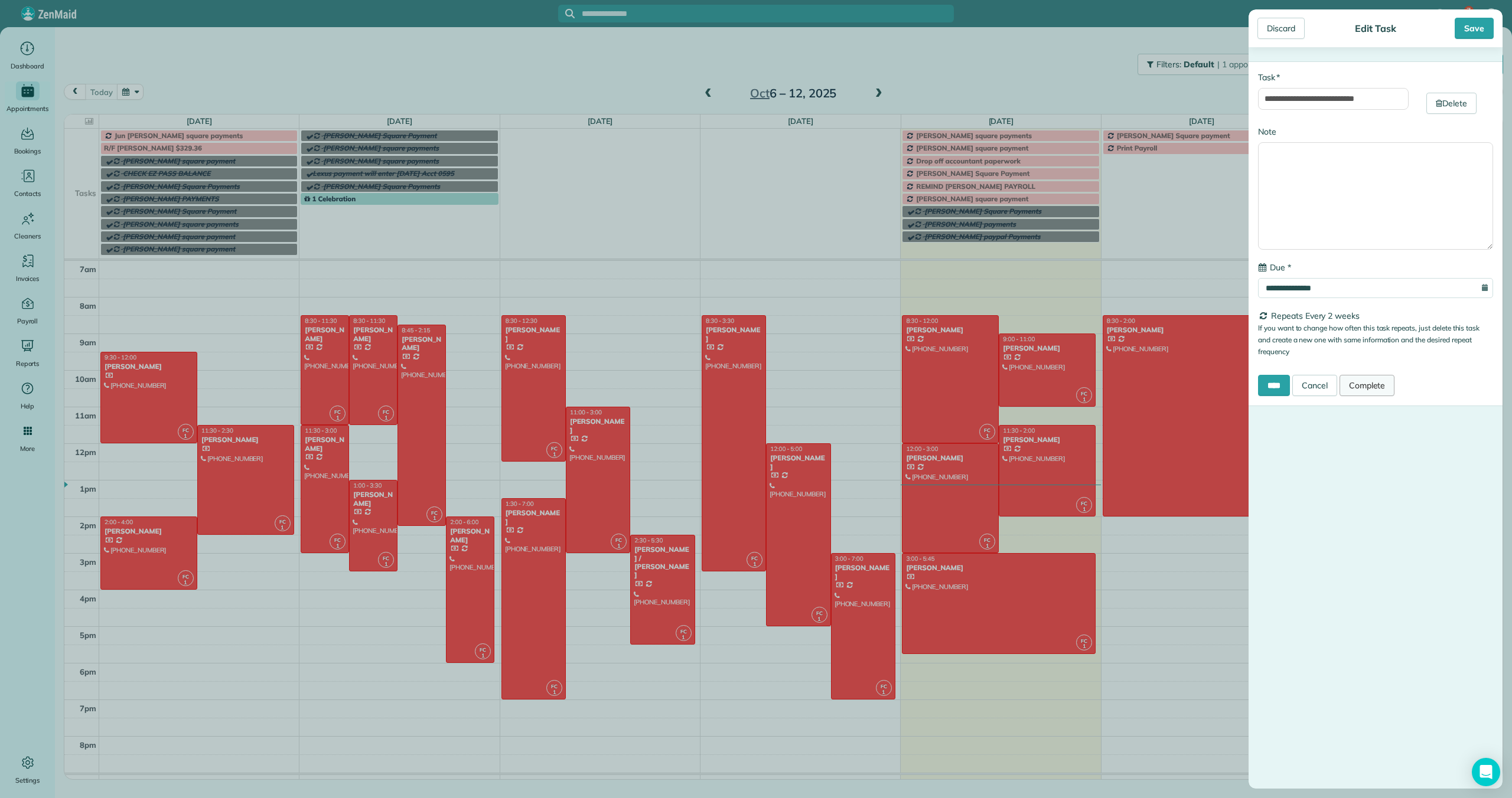
click at [1385, 392] on link "Complete" at bounding box center [1366, 385] width 55 height 21
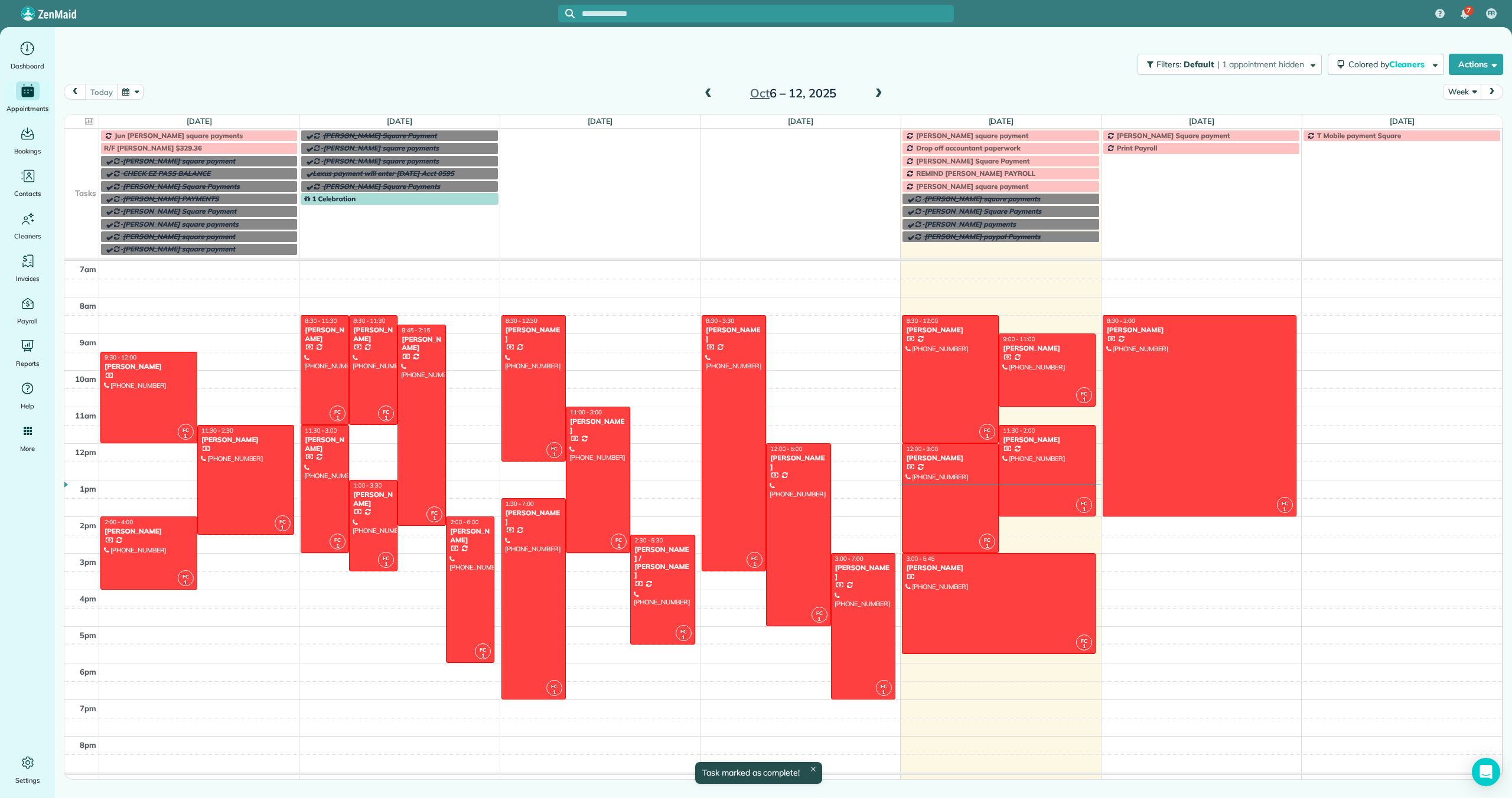
click at [879, 89] on span at bounding box center [879, 94] width 13 height 11
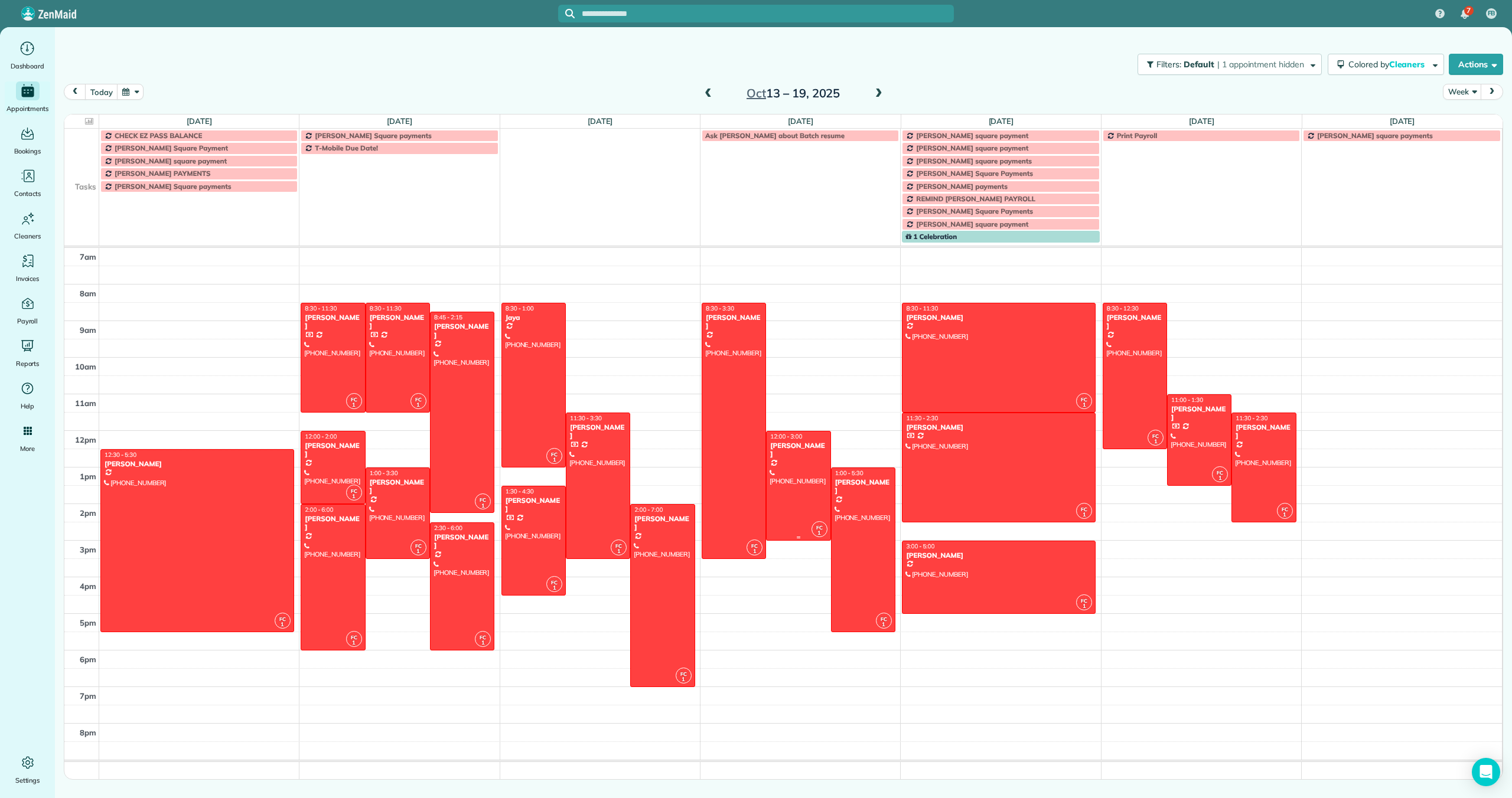
click at [789, 492] on div at bounding box center [798, 485] width 63 height 109
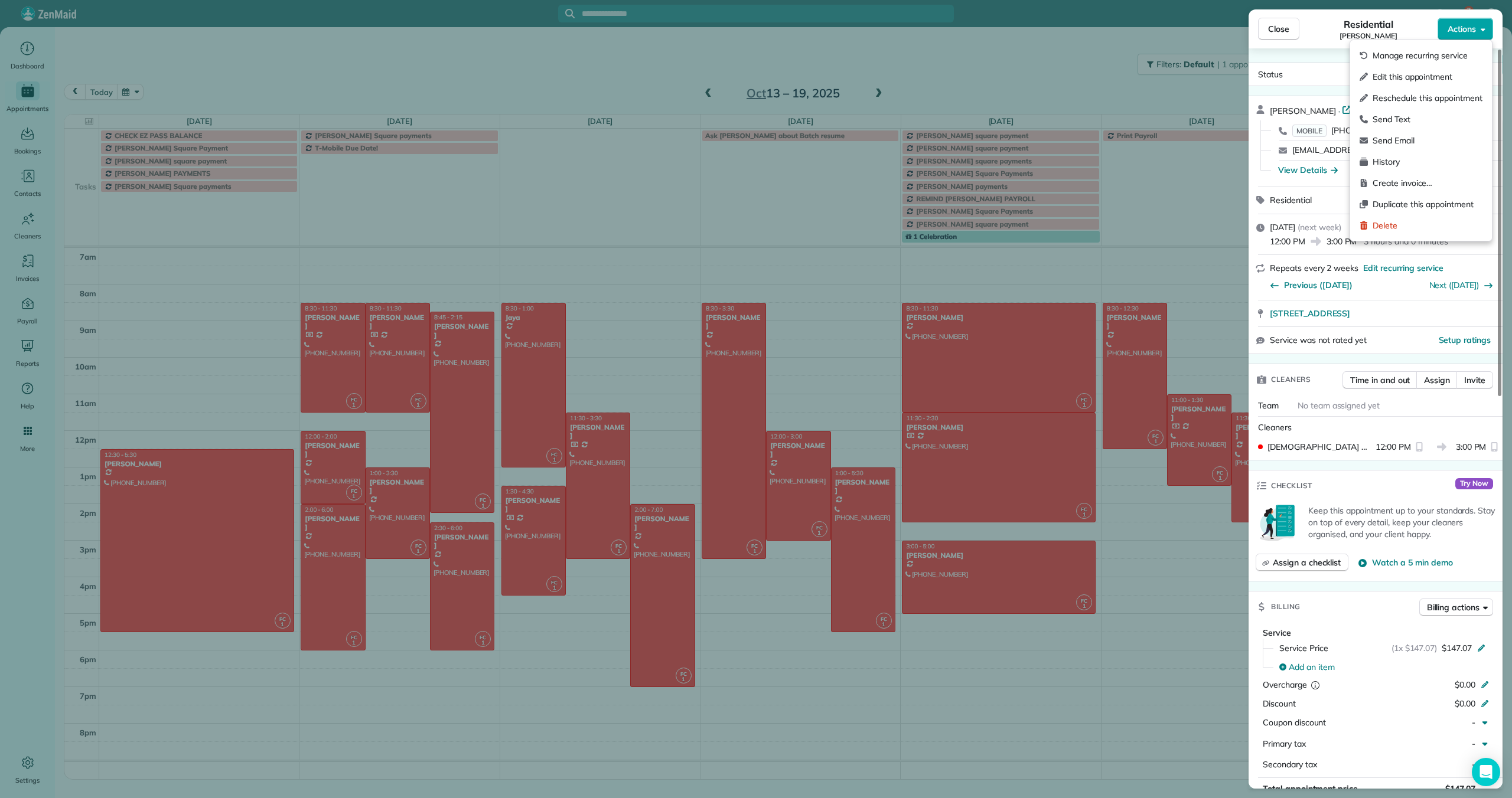
click at [1451, 30] on span "Actions" at bounding box center [1462, 29] width 29 height 12
click at [1443, 76] on span "Edit this appointment" at bounding box center [1427, 76] width 110 height 12
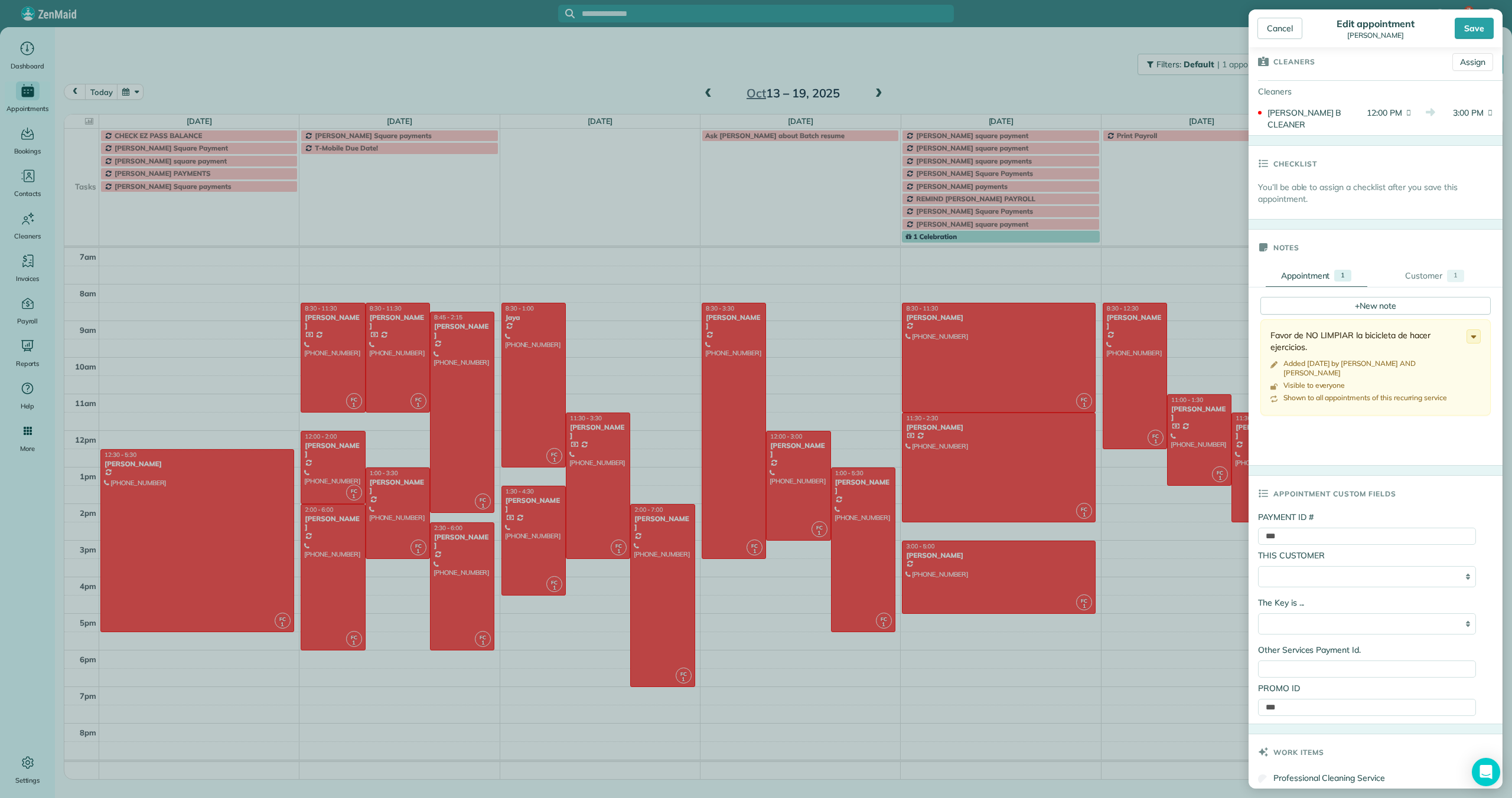
scroll to position [214, 0]
drag, startPoint x: 1291, startPoint y: 517, endPoint x: 1267, endPoint y: 515, distance: 24.1
click at [1267, 521] on input "***" at bounding box center [1366, 530] width 218 height 17
paste input "**********"
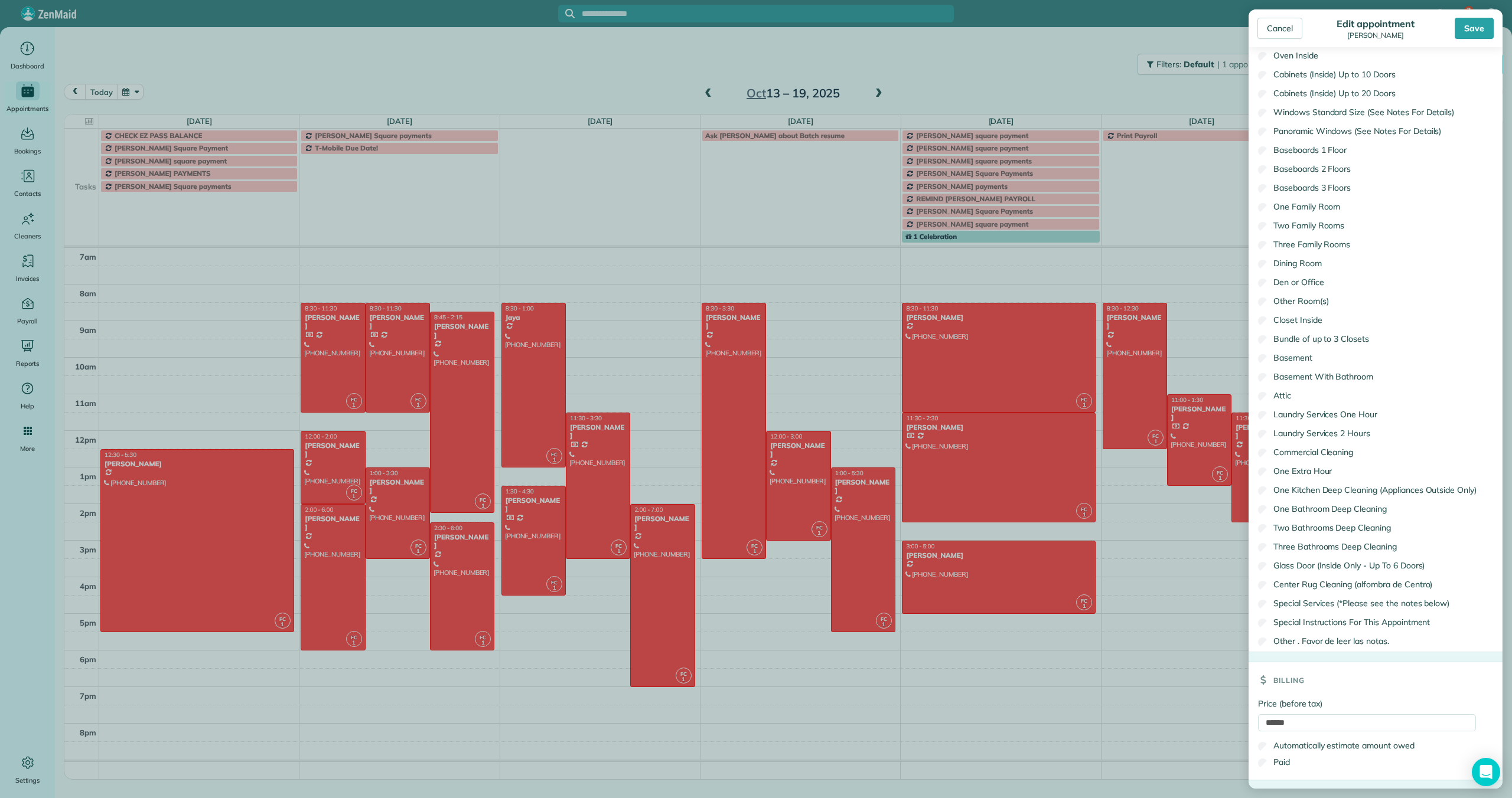
scroll to position [1052, 0]
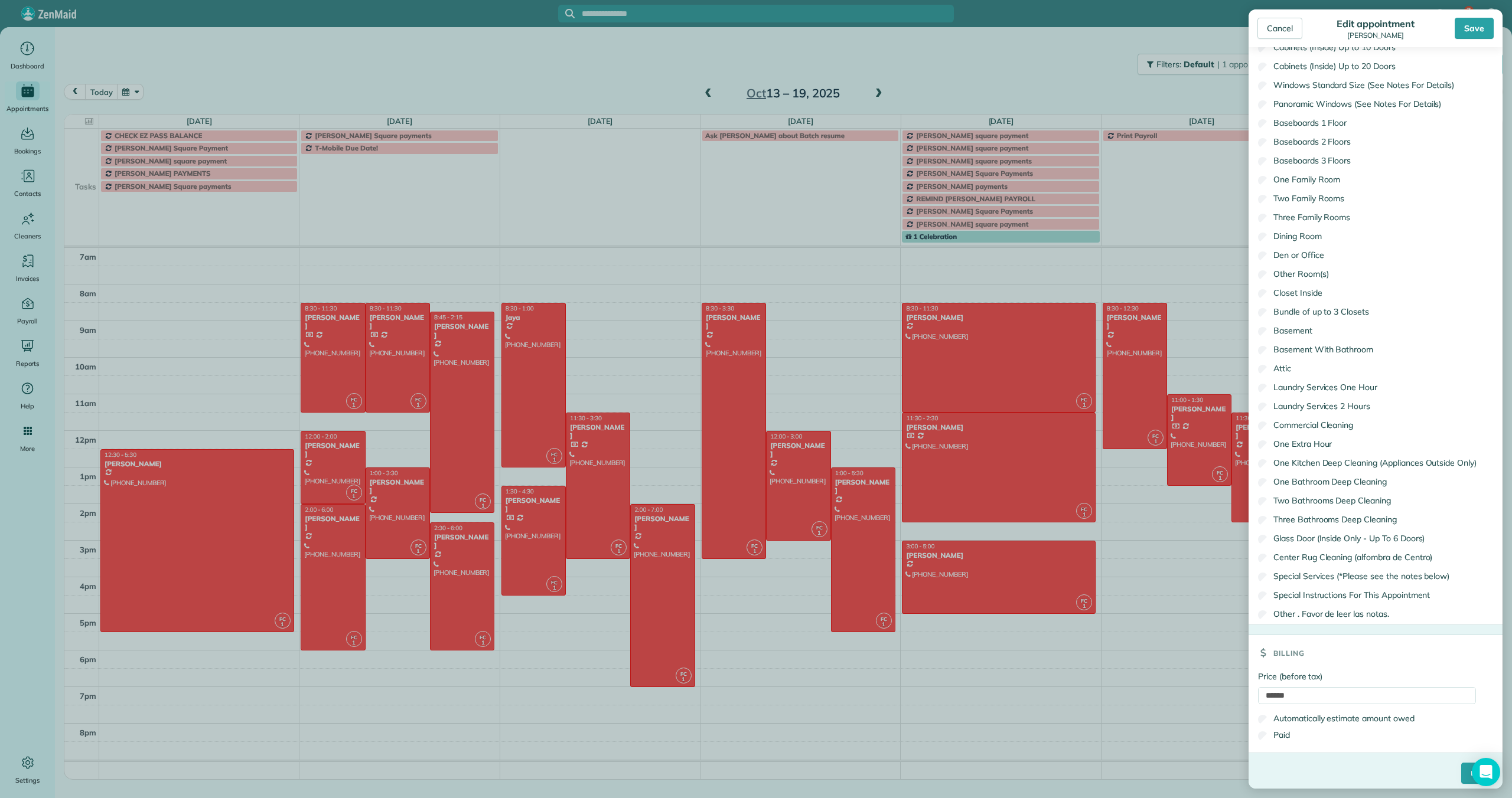
type input "**********"
click at [1462, 766] on input "****" at bounding box center [1477, 773] width 32 height 21
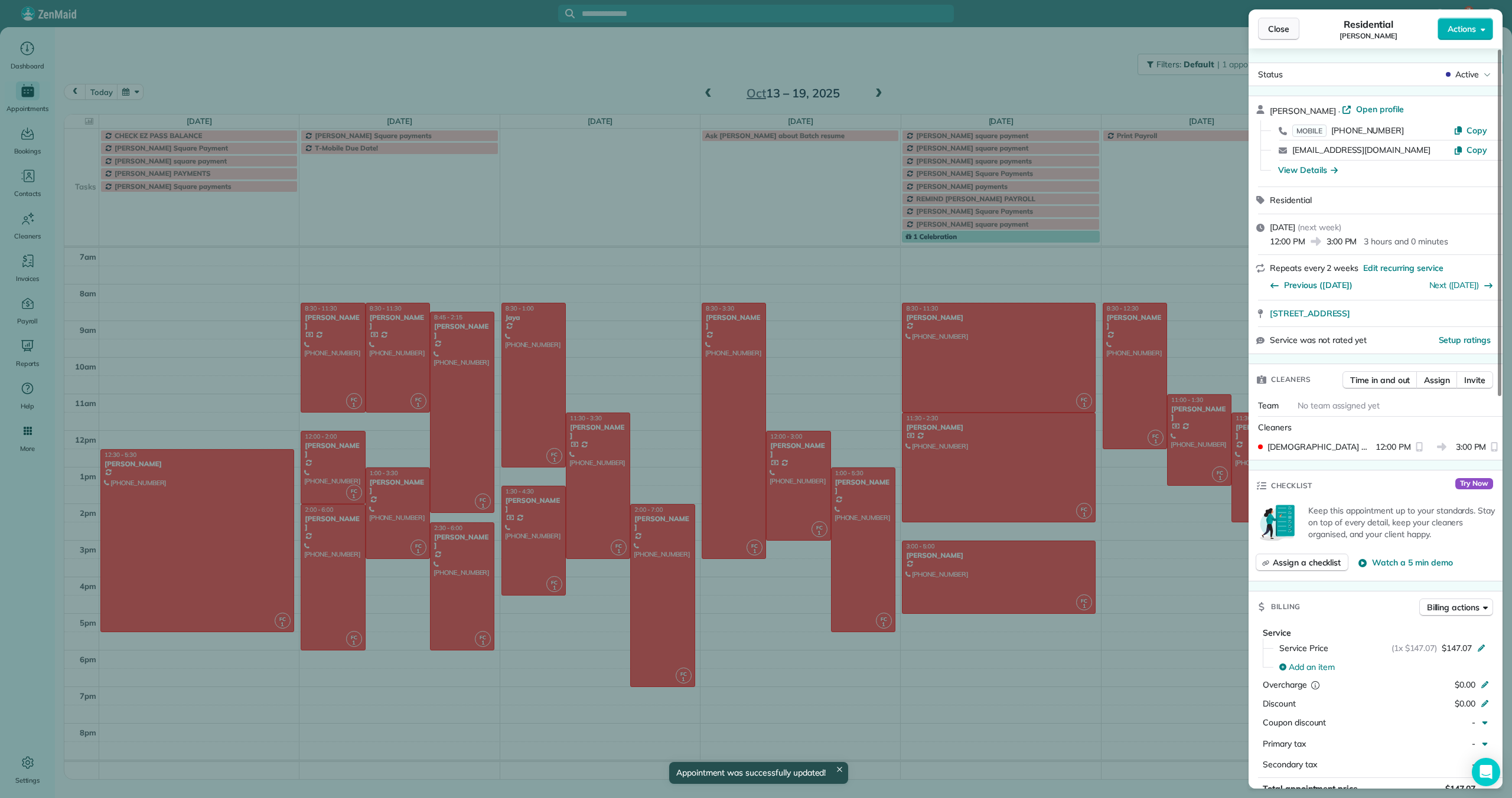
click at [1280, 36] on button "Close" at bounding box center [1278, 29] width 41 height 22
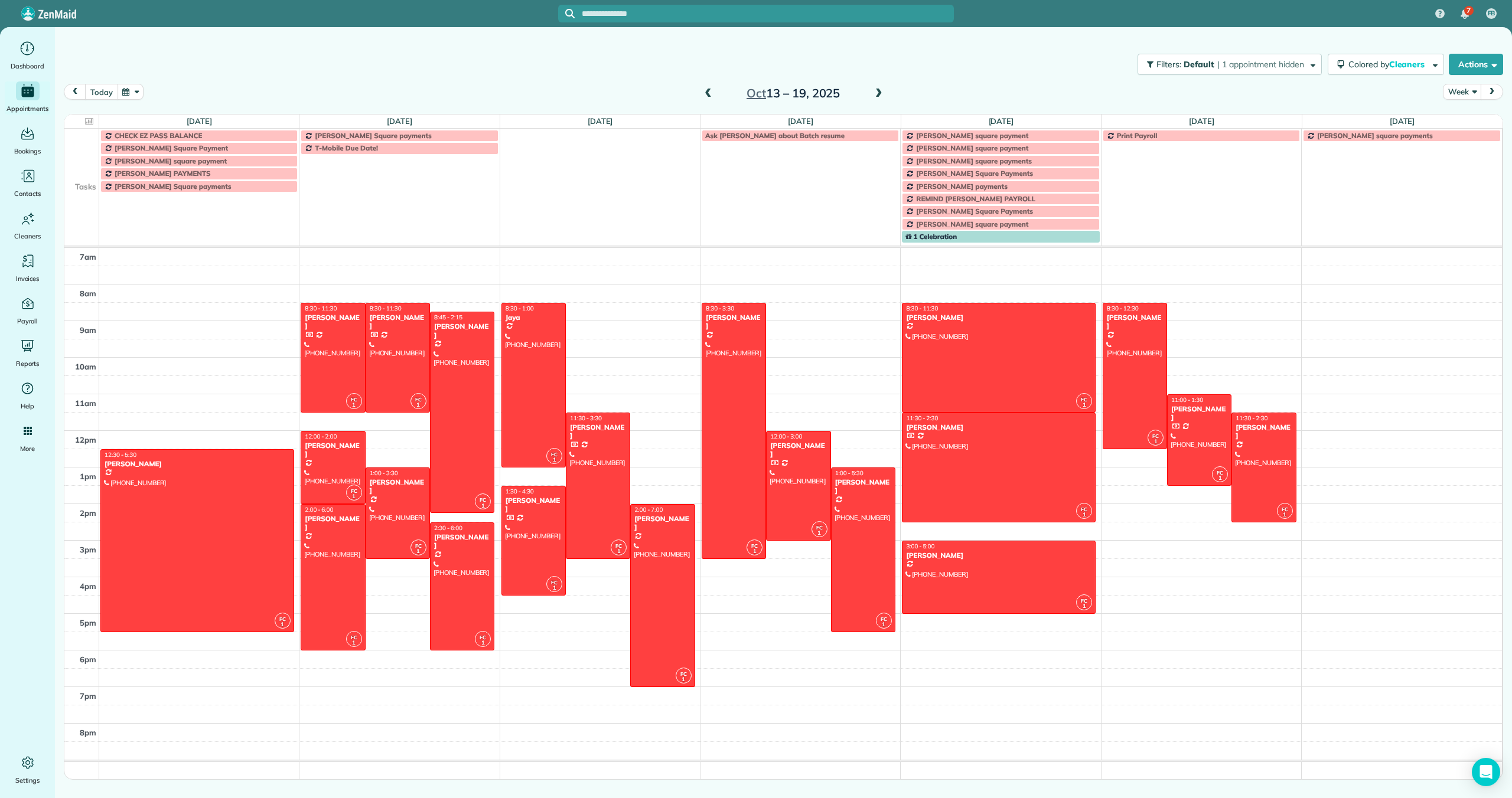
click at [100, 93] on button "today" at bounding box center [101, 92] width 33 height 16
